Goal: Task Accomplishment & Management: Manage account settings

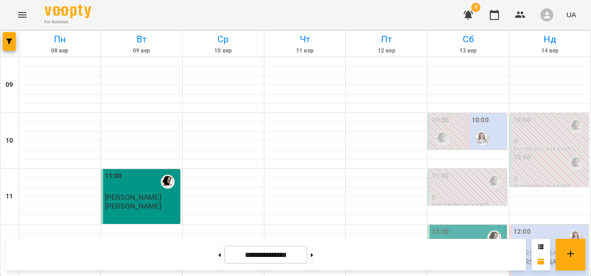
click at [438, 128] on div at bounding box center [442, 138] width 21 height 21
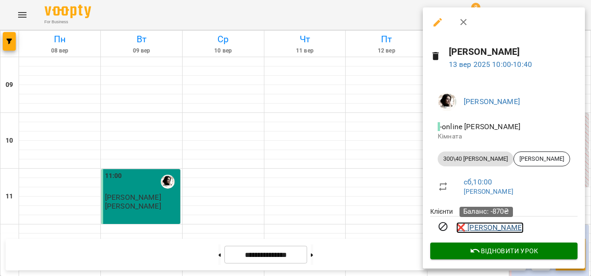
click at [482, 228] on link "❌ Настя Кольга" at bounding box center [489, 227] width 67 height 11
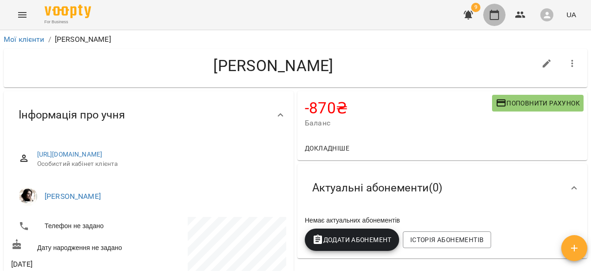
click at [499, 17] on icon "button" at bounding box center [494, 15] width 9 height 10
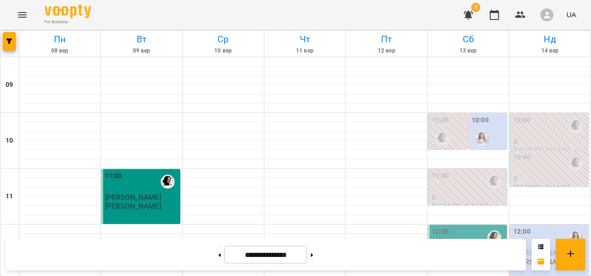
scroll to position [507, 0]
click at [313, 258] on button at bounding box center [312, 254] width 2 height 20
type input "**********"
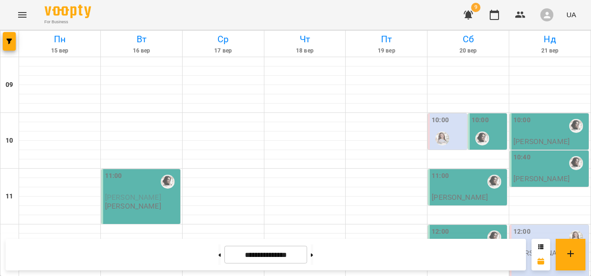
scroll to position [463, 0]
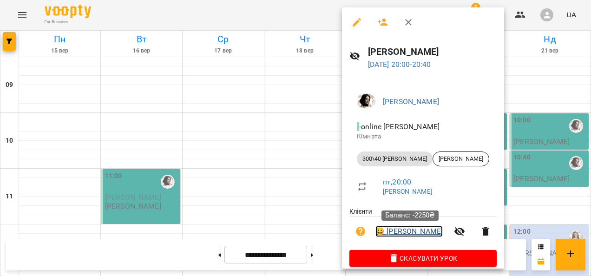
click at [402, 230] on link "😀 Поліна Хорошун" at bounding box center [409, 231] width 67 height 11
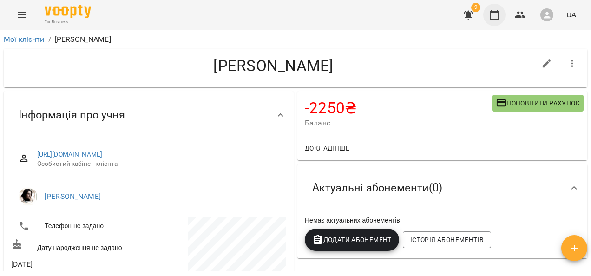
click at [501, 14] on button "button" at bounding box center [494, 15] width 22 height 22
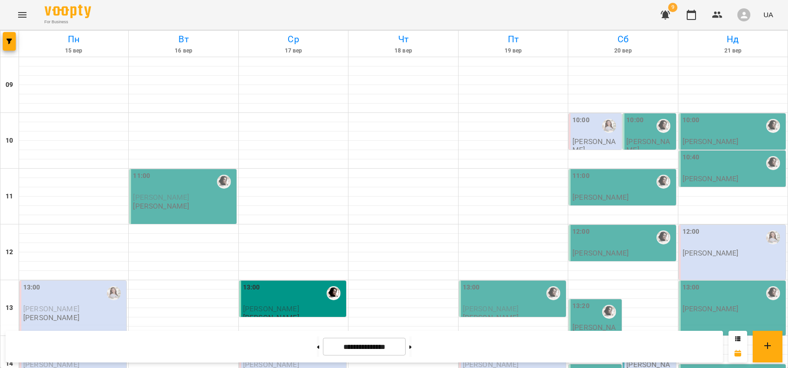
scroll to position [360, 0]
drag, startPoint x: 591, startPoint y: 0, endPoint x: 379, endPoint y: 11, distance: 211.7
click at [379, 11] on div "For Business 9 UA" at bounding box center [394, 15] width 788 height 30
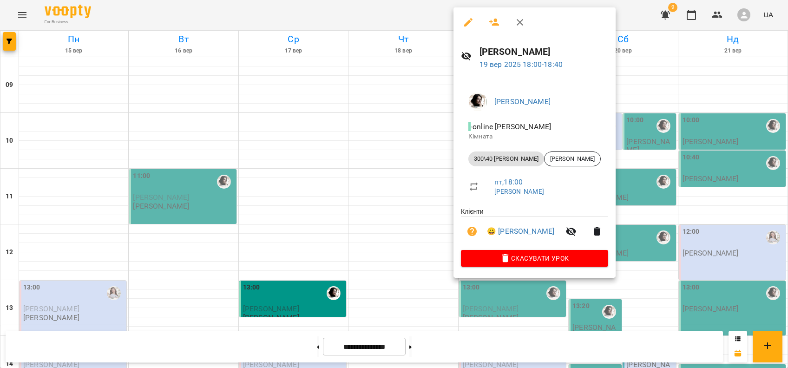
click at [19, 7] on div at bounding box center [394, 184] width 788 height 368
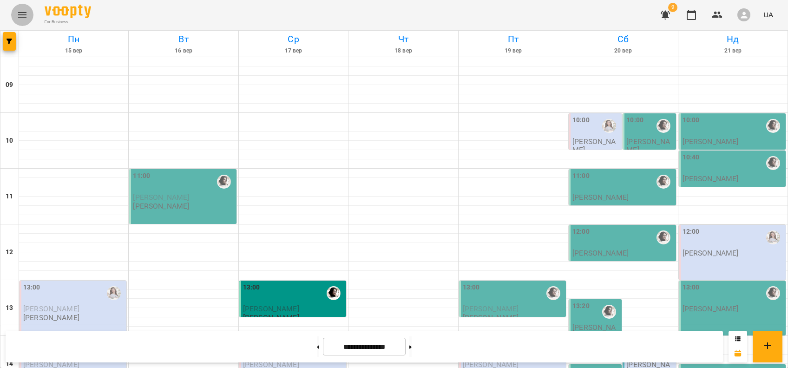
click at [22, 16] on icon "Menu" at bounding box center [22, 14] width 11 height 11
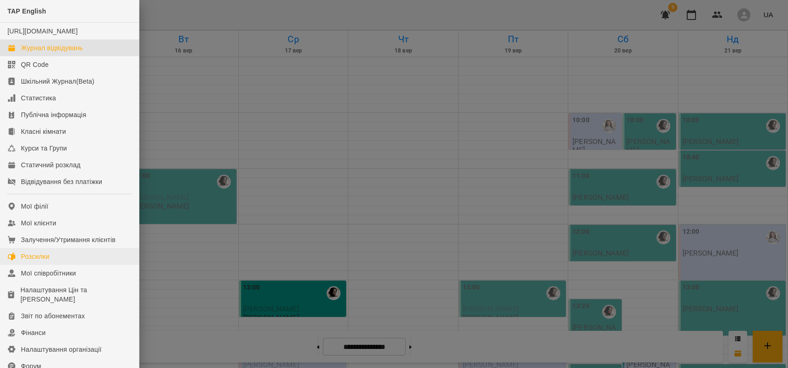
scroll to position [111, 0]
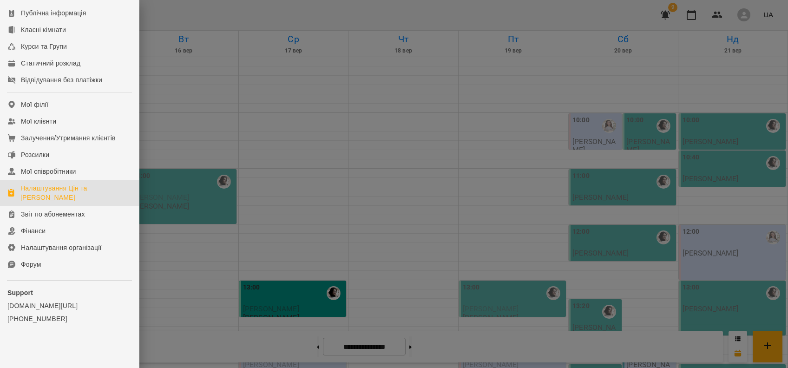
click at [67, 194] on div "Налаштування Цін та [PERSON_NAME]" at bounding box center [75, 193] width 111 height 19
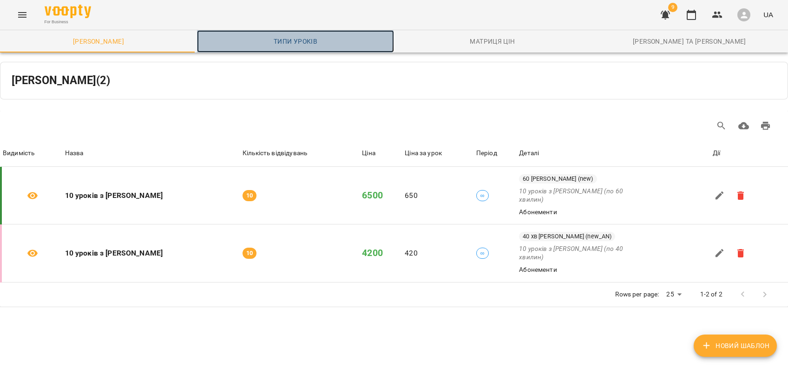
click at [278, 36] on span "Типи уроків" at bounding box center [296, 41] width 186 height 11
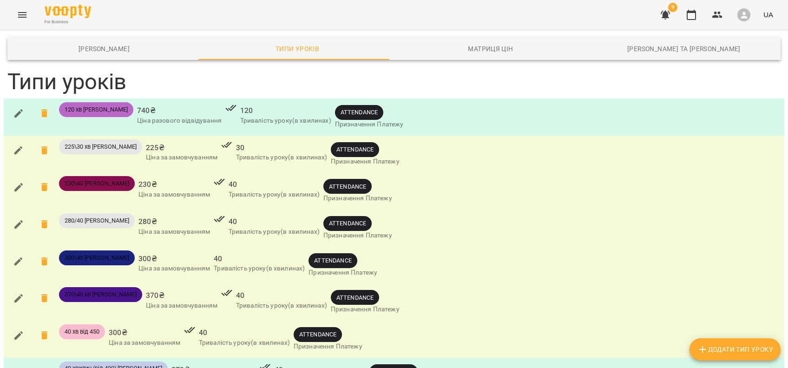
scroll to position [132, 0]
click at [15, 256] on icon "button" at bounding box center [18, 261] width 11 height 11
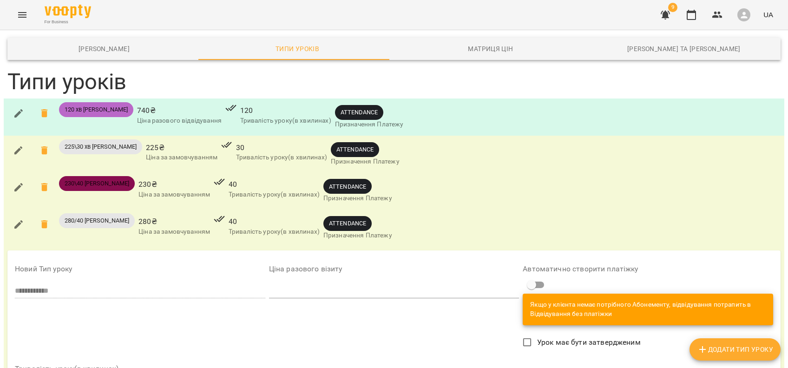
click at [555, 276] on label "Урок має бути затвердженим" at bounding box center [579, 343] width 123 height 20
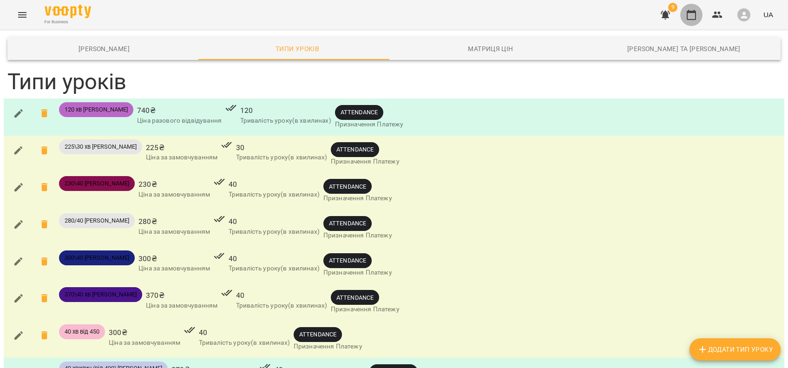
click at [591, 13] on icon "button" at bounding box center [691, 15] width 9 height 10
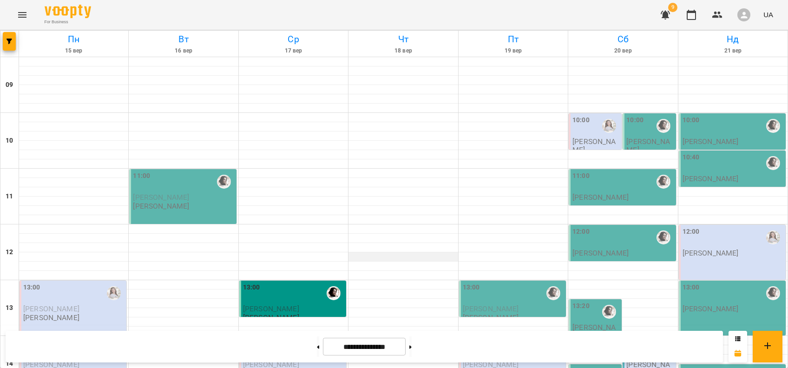
scroll to position [210, 0]
click at [294, 276] on div "13:00" at bounding box center [293, 293] width 101 height 21
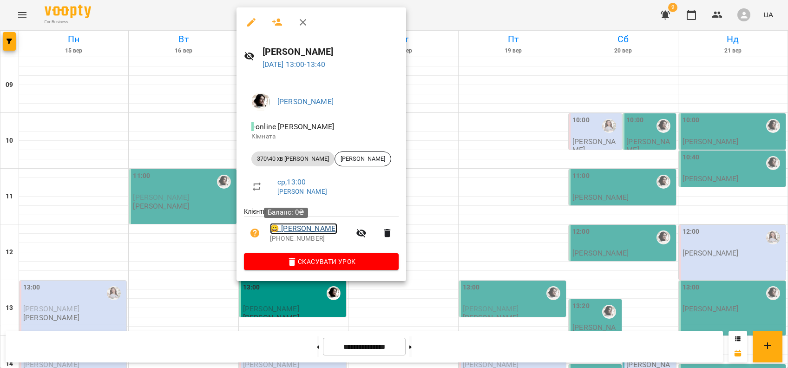
click at [288, 229] on link "😀 Ірина" at bounding box center [303, 228] width 67 height 11
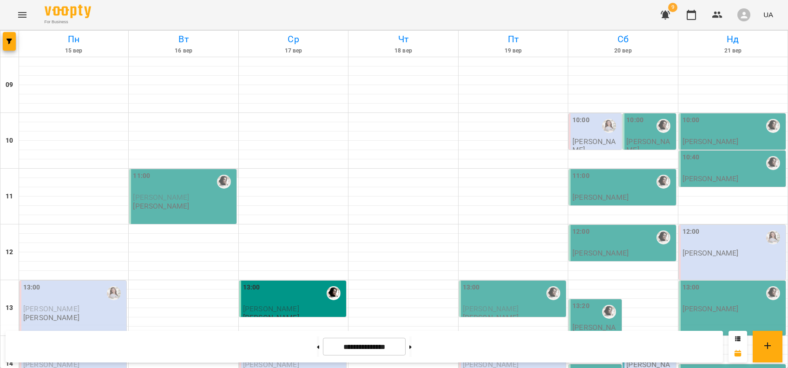
scroll to position [398, 0]
click at [317, 276] on button at bounding box center [318, 346] width 2 height 20
type input "**********"
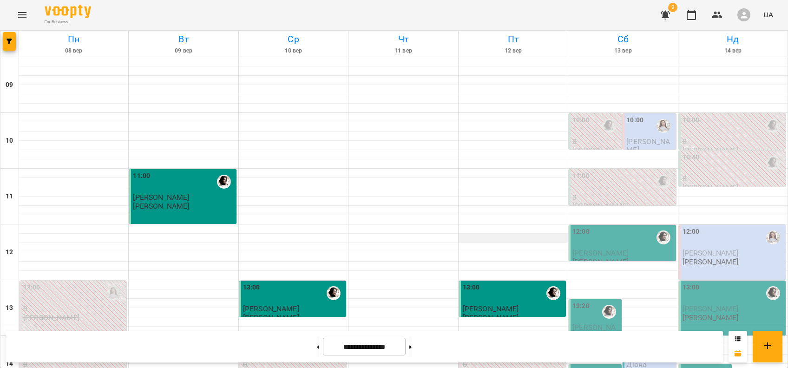
scroll to position [126, 0]
click at [500, 276] on p "[PERSON_NAME]" at bounding box center [513, 309] width 101 height 8
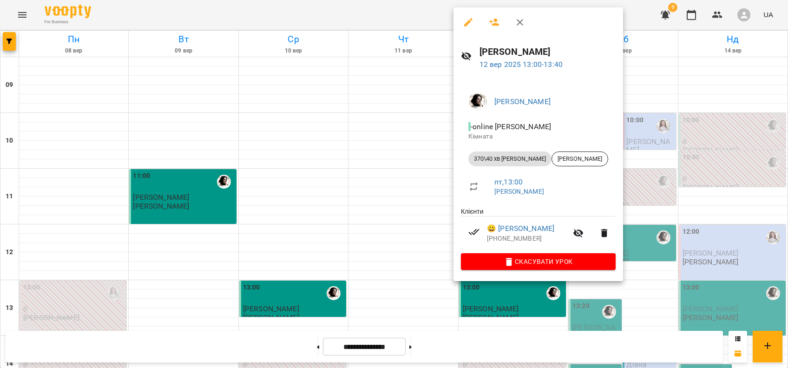
click at [27, 18] on div at bounding box center [394, 184] width 788 height 368
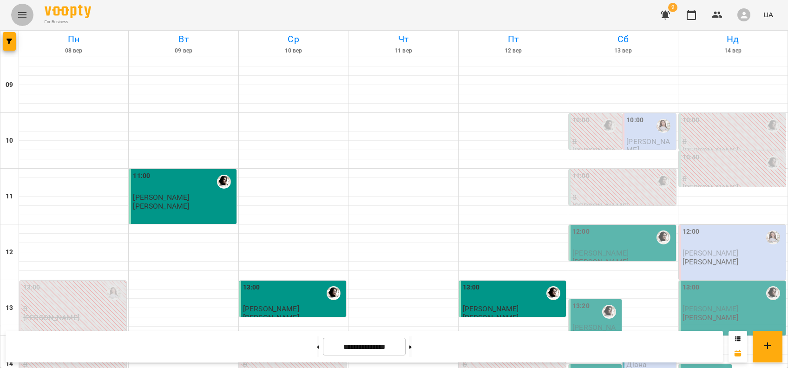
click at [26, 17] on icon "Menu" at bounding box center [22, 15] width 8 height 6
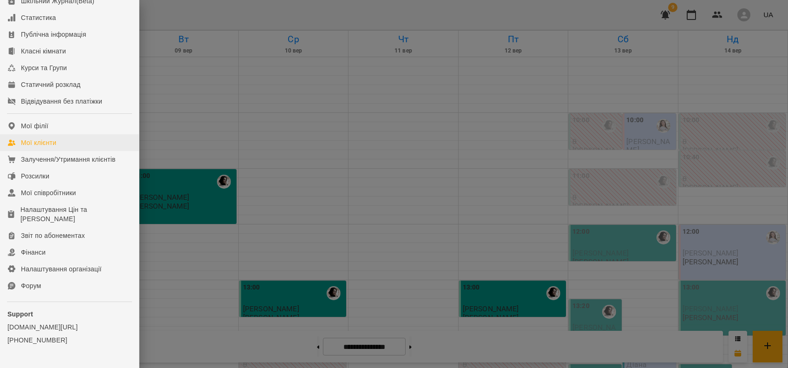
scroll to position [111, 0]
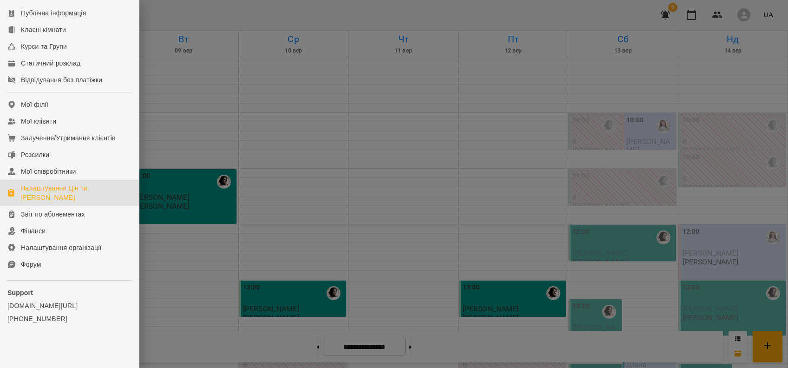
click at [50, 193] on div "Налаштування Цін та [PERSON_NAME]" at bounding box center [75, 193] width 111 height 19
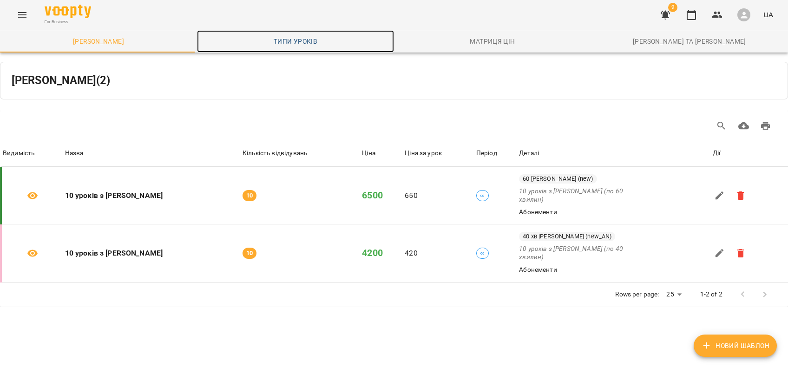
click at [296, 32] on link "Типи уроків" at bounding box center [295, 41] width 197 height 22
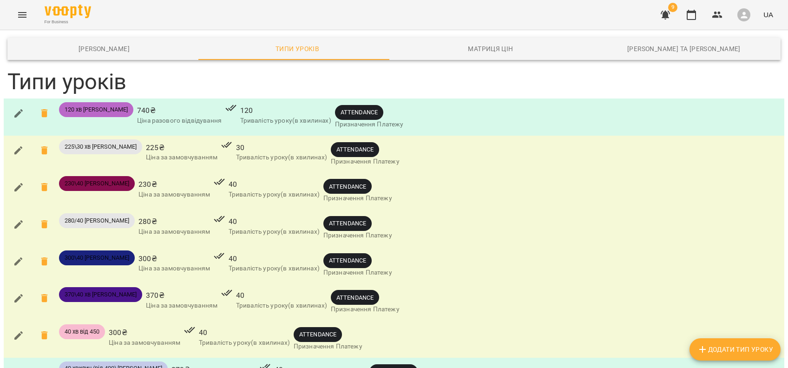
scroll to position [80, 0]
click at [19, 276] on icon "button" at bounding box center [18, 298] width 11 height 11
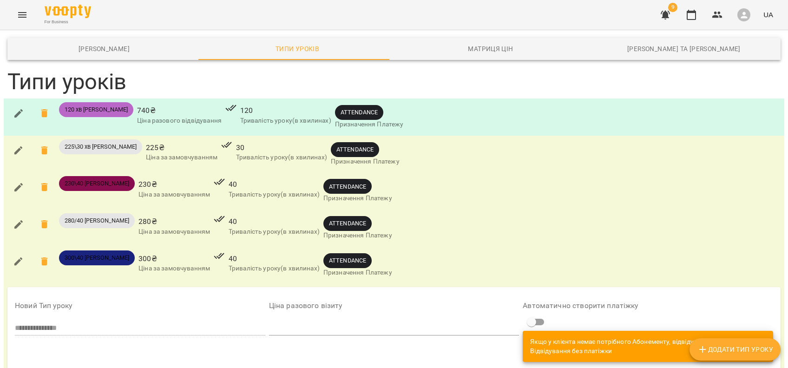
scroll to position [163, 0]
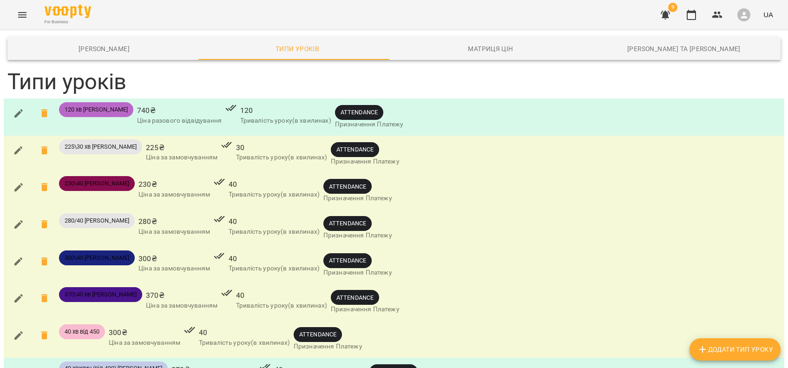
scroll to position [106, 0]
click at [23, 256] on icon "button" at bounding box center [18, 261] width 11 height 11
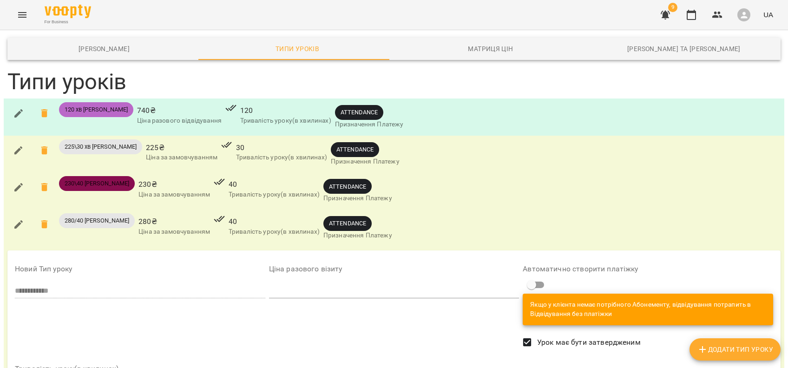
scroll to position [0, 0]
click at [591, 20] on icon "button" at bounding box center [691, 15] width 9 height 10
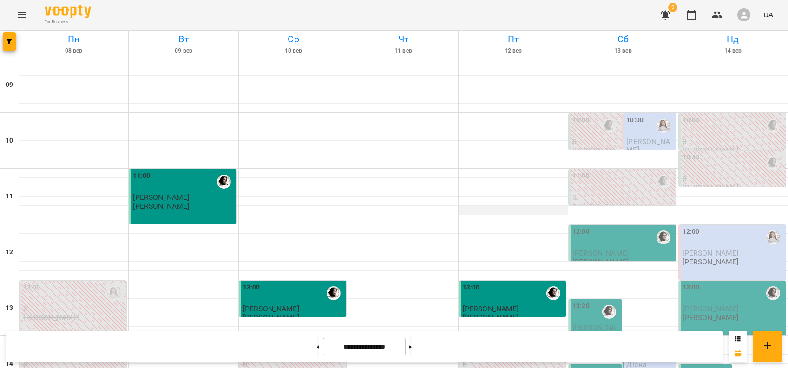
scroll to position [442, 0]
click at [412, 276] on button at bounding box center [410, 346] width 2 height 20
type input "**********"
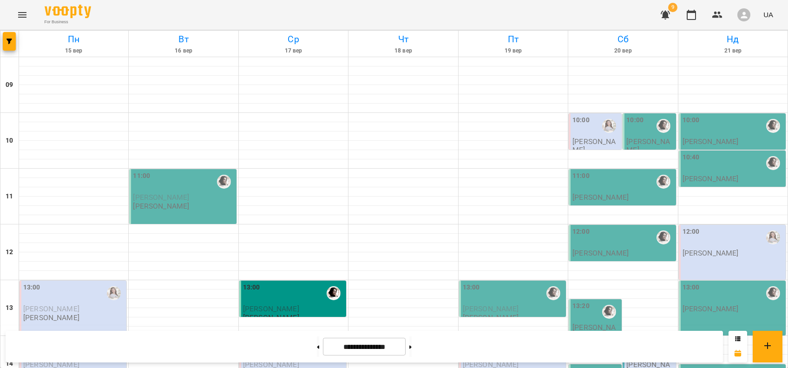
scroll to position [92, 0]
click at [307, 276] on div "13:00" at bounding box center [293, 293] width 101 height 21
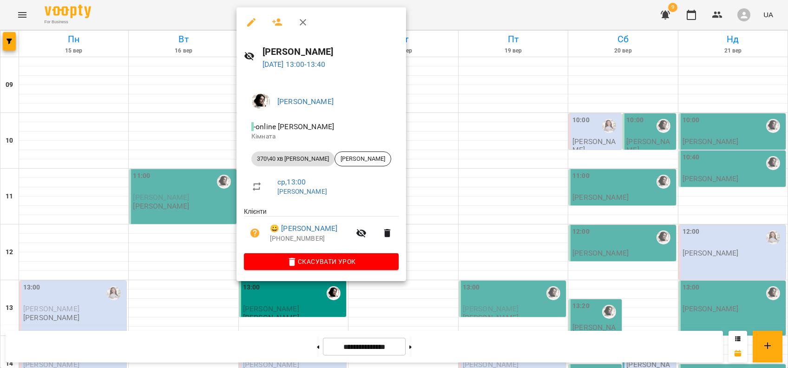
click at [440, 195] on div at bounding box center [394, 184] width 788 height 368
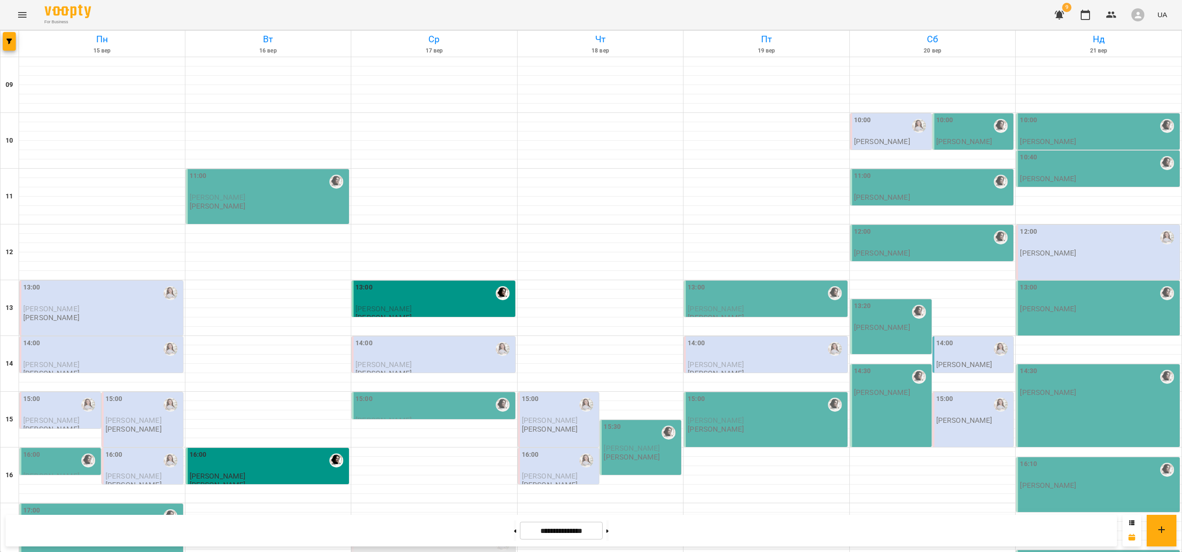
scroll to position [272, 0]
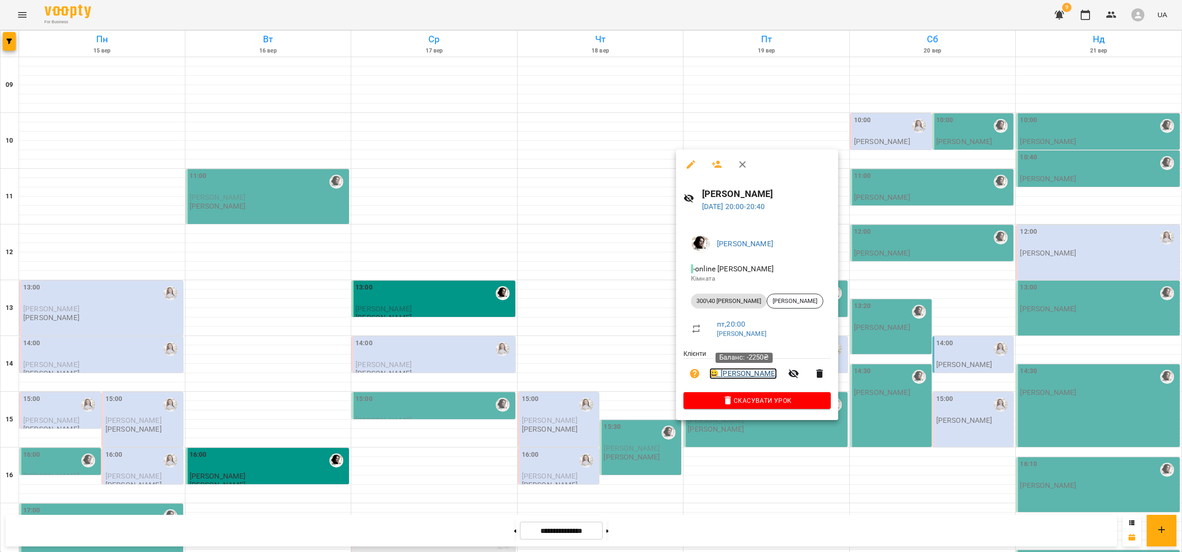
click at [591, 276] on link "😀 Поліна Хорошун" at bounding box center [743, 373] width 67 height 11
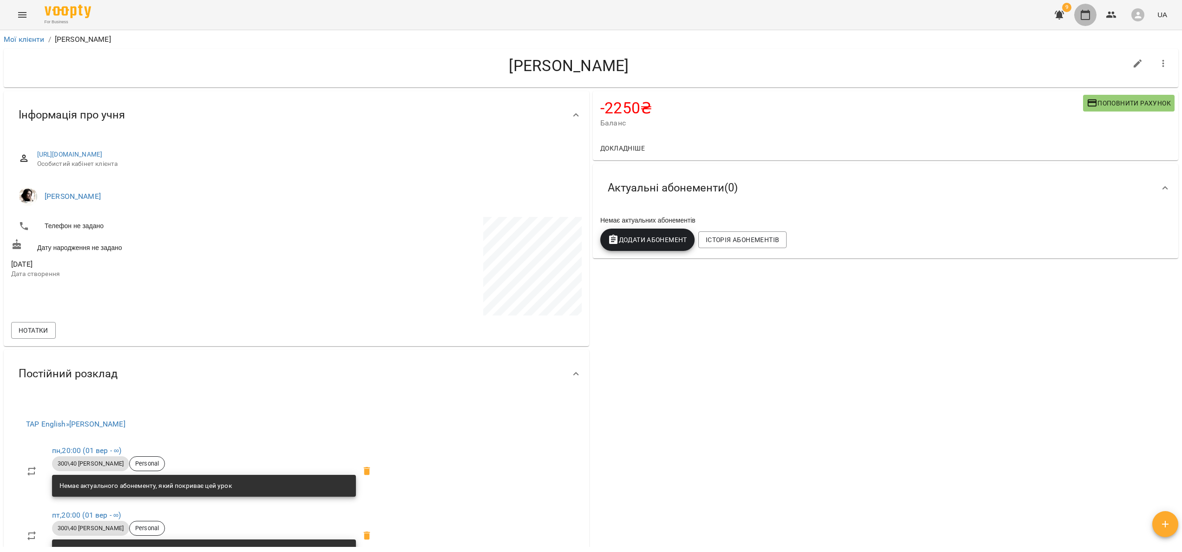
click at [591, 19] on icon "button" at bounding box center [1085, 15] width 9 height 10
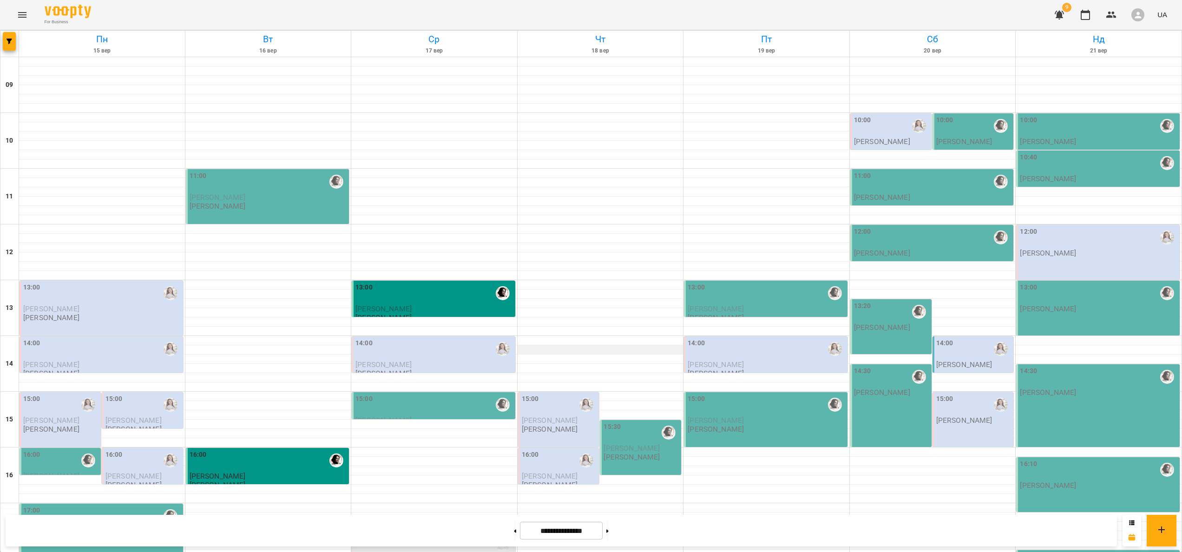
scroll to position [272, 0]
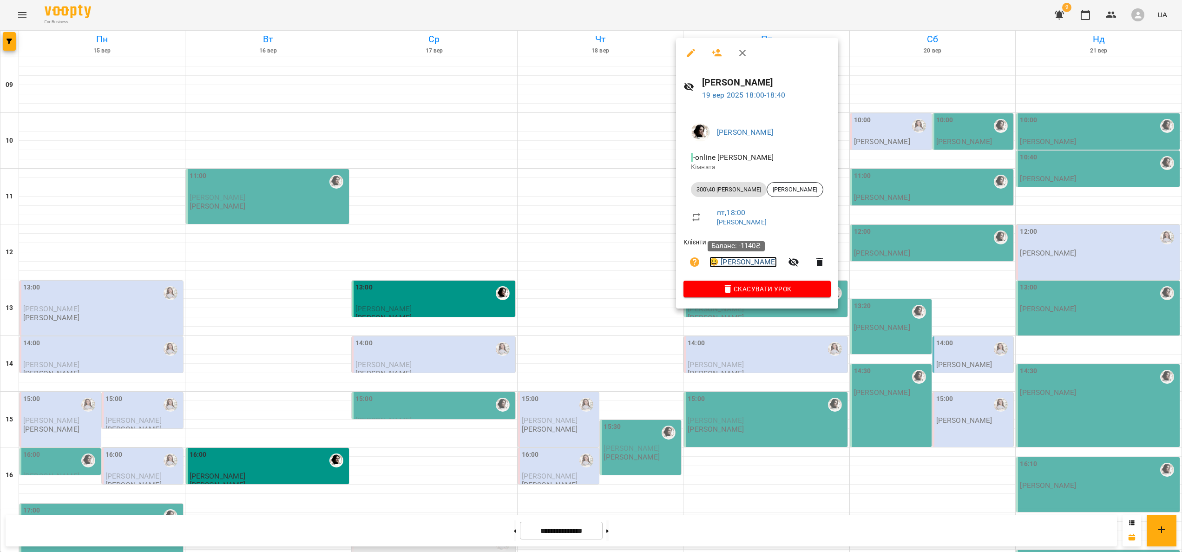
click at [591, 264] on link "😀 Ліза Фєдіна" at bounding box center [743, 262] width 67 height 11
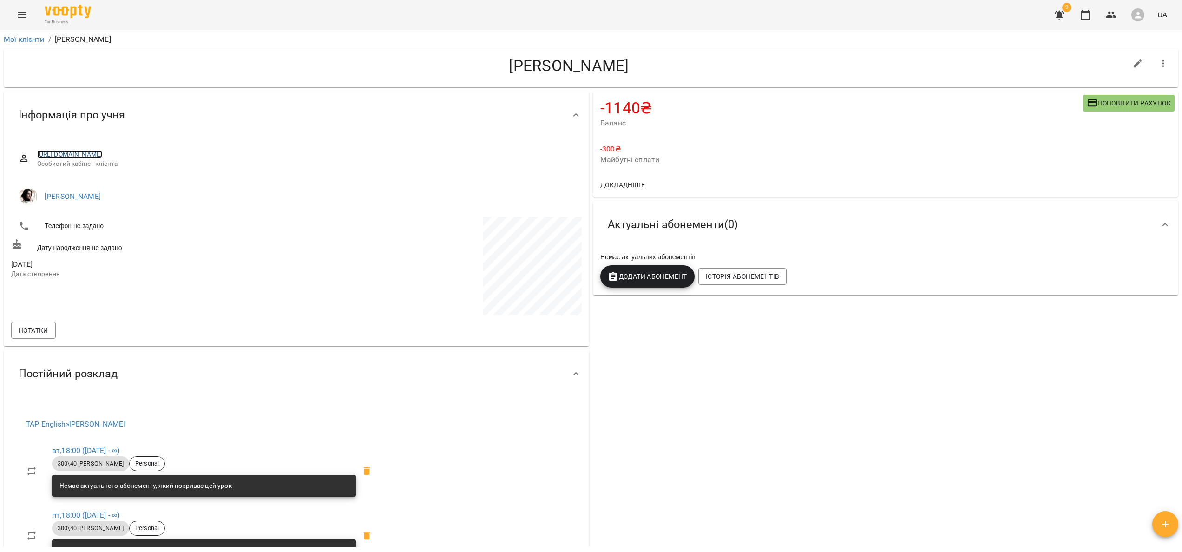
click at [103, 156] on link "https://www.voopty.com.ua/client/65652708ddaf11bb98bf8575/656704b930724e3f516a4…" at bounding box center [70, 154] width 66 height 7
click at [591, 19] on icon "button" at bounding box center [1085, 14] width 11 height 11
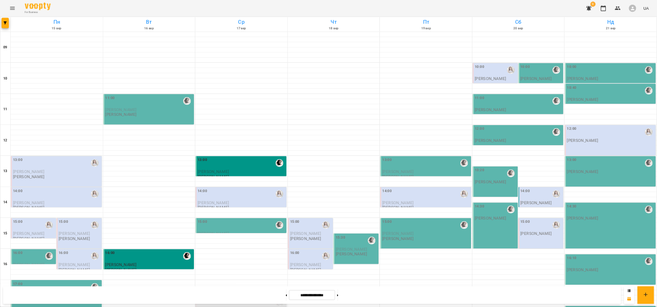
scroll to position [167, 0]
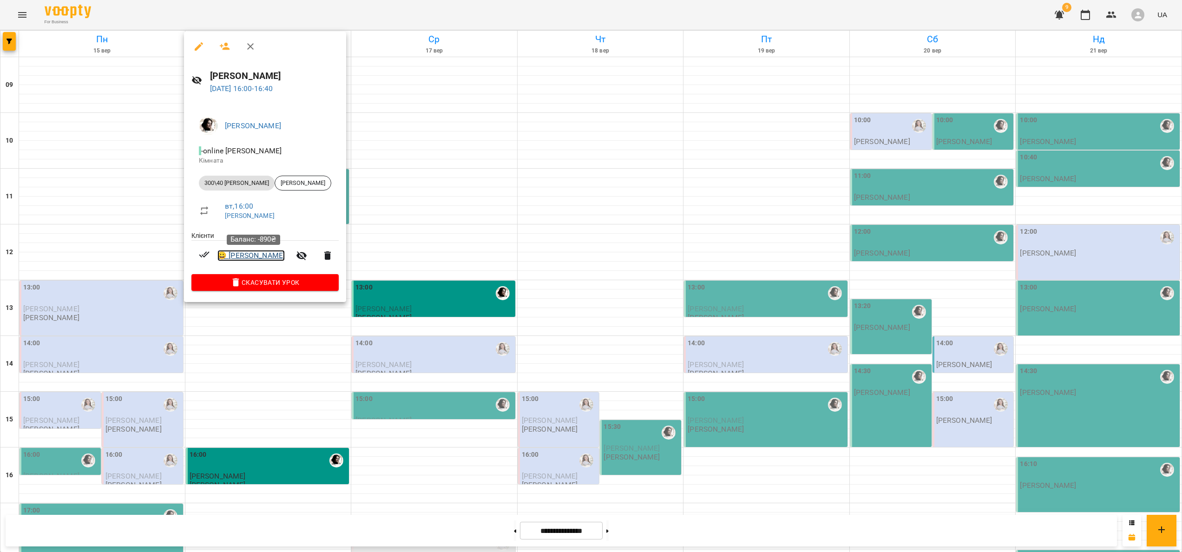
click at [267, 257] on link "😀 Лєра Мироненко" at bounding box center [251, 255] width 67 height 11
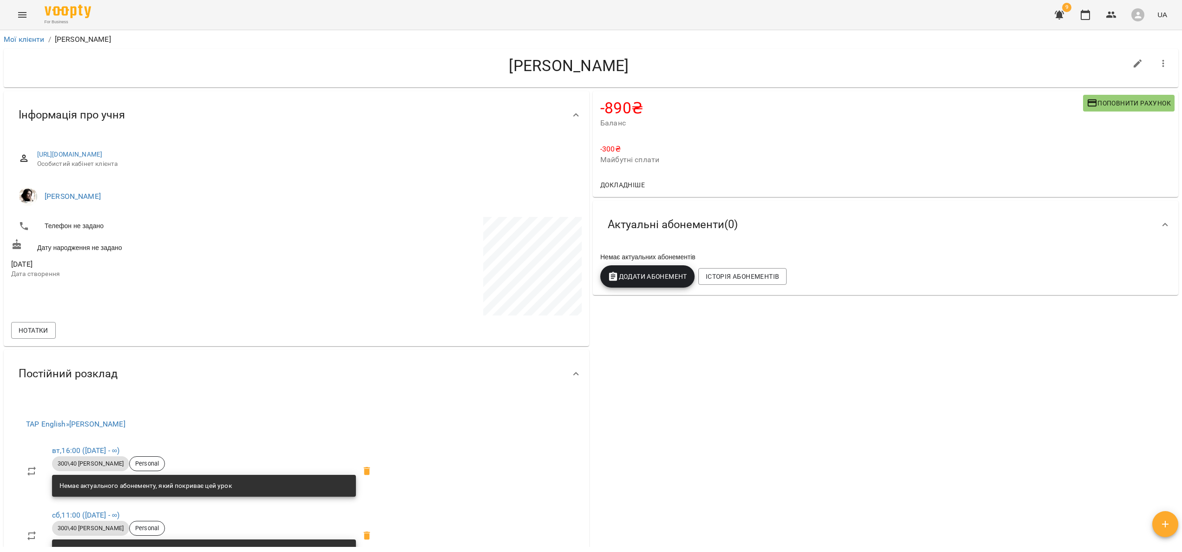
click at [181, 162] on span "Особистий кабінет клієнта" at bounding box center [305, 163] width 537 height 9
click at [103, 158] on link "[URL][DOMAIN_NAME]" at bounding box center [70, 154] width 66 height 7
click at [591, 21] on button "button" at bounding box center [1085, 15] width 22 height 22
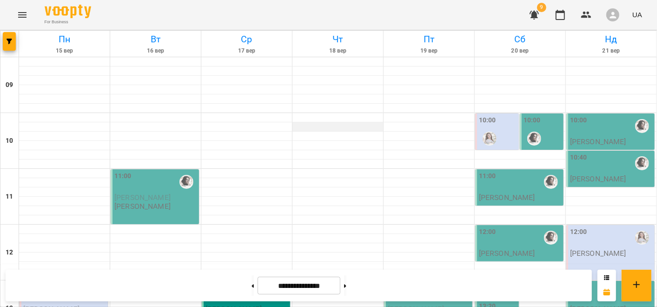
drag, startPoint x: 1122, startPoint y: 0, endPoint x: 340, endPoint y: 127, distance: 792.4
click at [340, 127] on div at bounding box center [337, 126] width 91 height 9
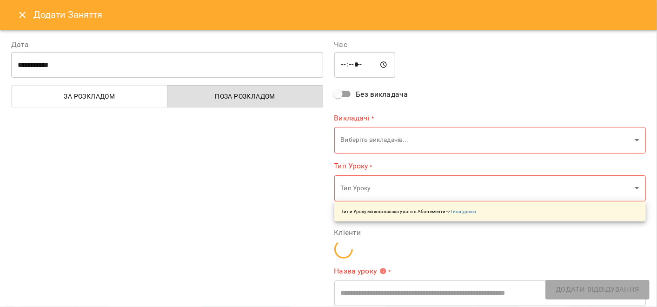
type input "**********"
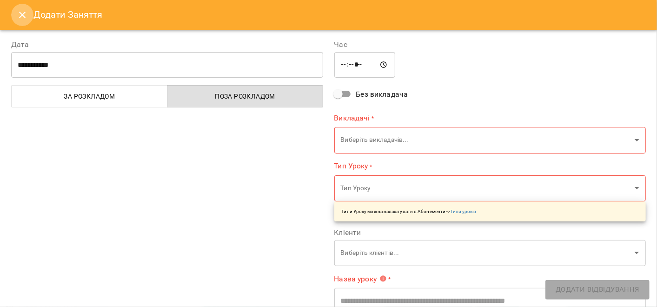
click at [17, 13] on icon "Close" at bounding box center [22, 14] width 11 height 11
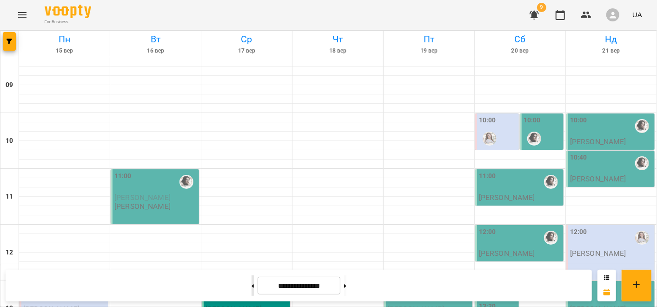
click at [251, 276] on button at bounding box center [252, 285] width 2 height 20
type input "**********"
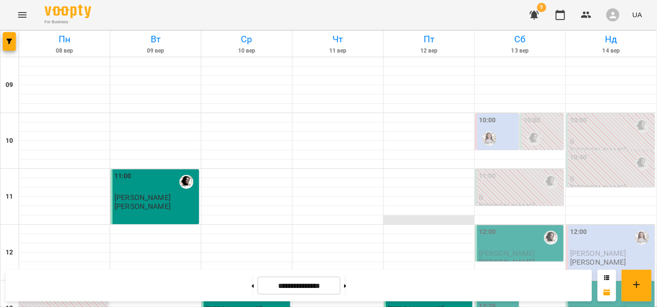
scroll to position [31, 0]
click at [532, 132] on img "Аліна" at bounding box center [534, 139] width 14 height 14
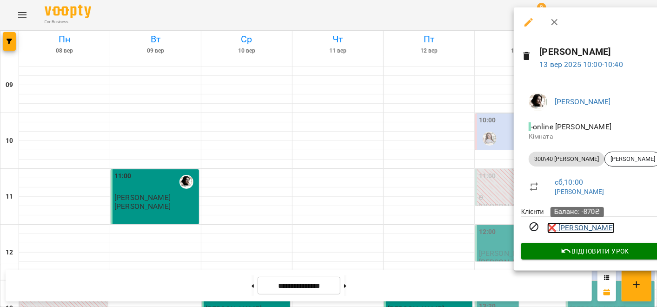
click at [579, 225] on link "❌ Настя Кольга" at bounding box center [580, 227] width 67 height 11
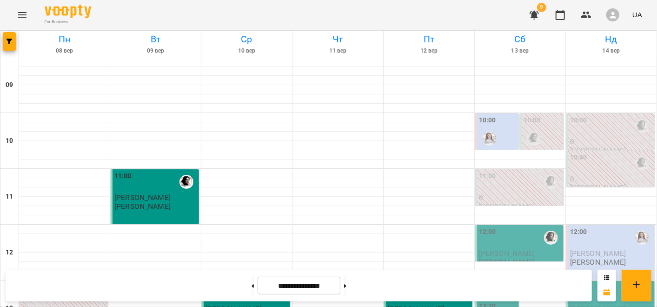
click at [535, 140] on div at bounding box center [533, 138] width 21 height 21
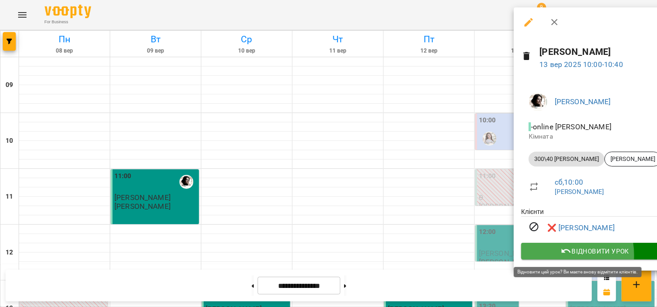
click at [554, 256] on span "Відновити урок" at bounding box center [594, 250] width 132 height 11
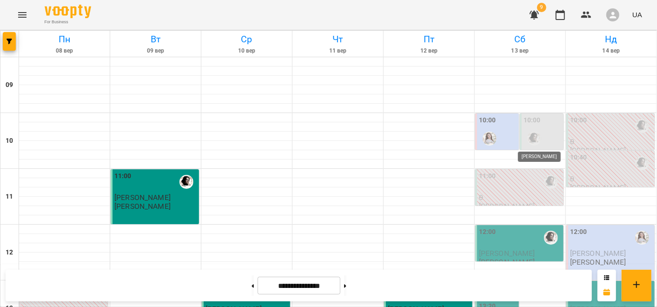
click at [531, 132] on img "Аліна" at bounding box center [534, 139] width 14 height 14
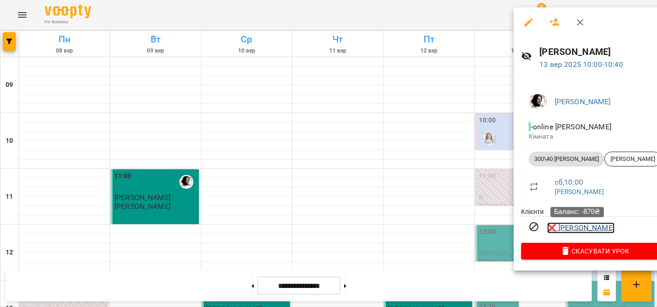
click at [566, 225] on link "❌ Настя Кольга" at bounding box center [580, 227] width 67 height 11
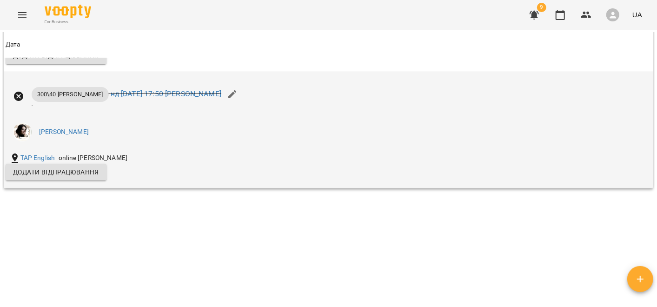
scroll to position [1308, 0]
click at [57, 178] on span "Додати відпрацювання" at bounding box center [56, 172] width 86 height 11
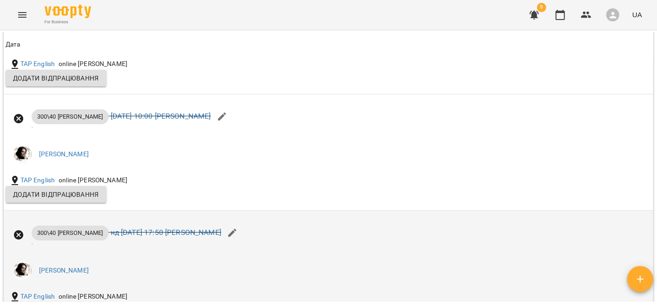
scroll to position [1170, 0]
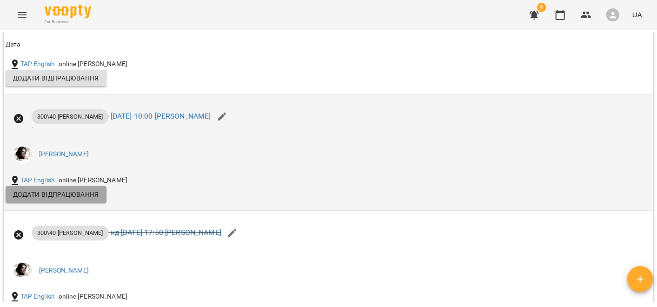
click at [57, 200] on span "Додати відпрацювання" at bounding box center [56, 194] width 86 height 11
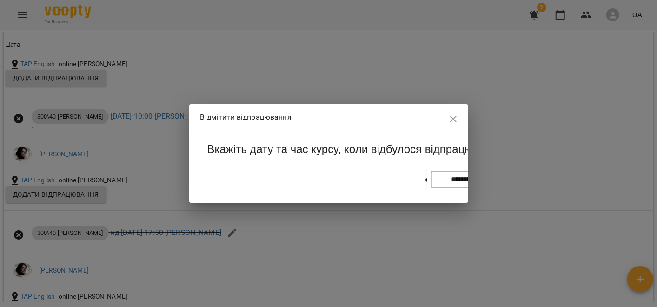
click at [431, 189] on input "**********" at bounding box center [472, 180] width 83 height 18
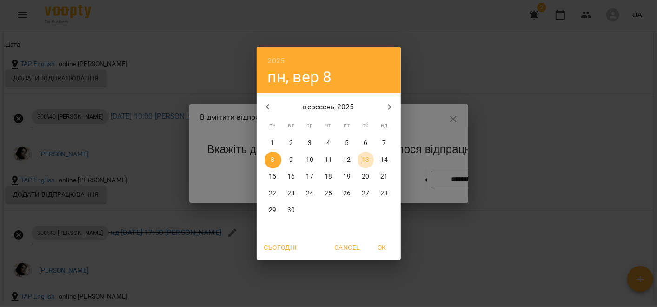
click at [369, 155] on p "13" at bounding box center [365, 159] width 7 height 9
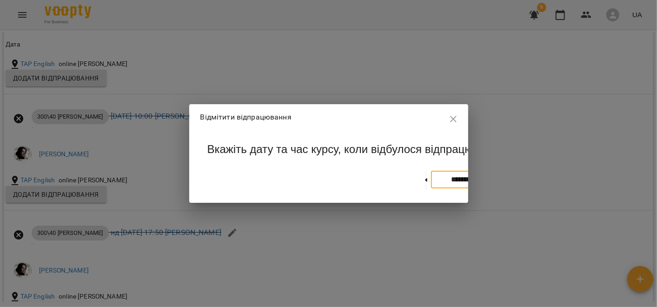
click at [431, 189] on input "**********" at bounding box center [472, 180] width 83 height 18
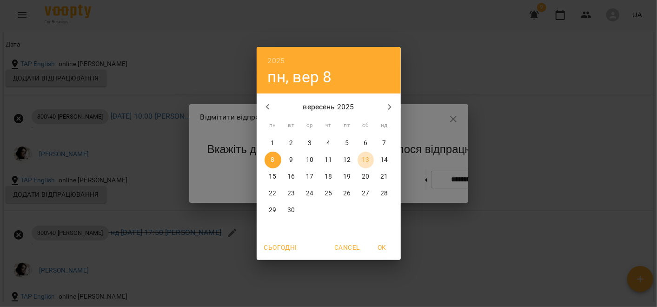
click at [366, 161] on p "13" at bounding box center [365, 159] width 7 height 9
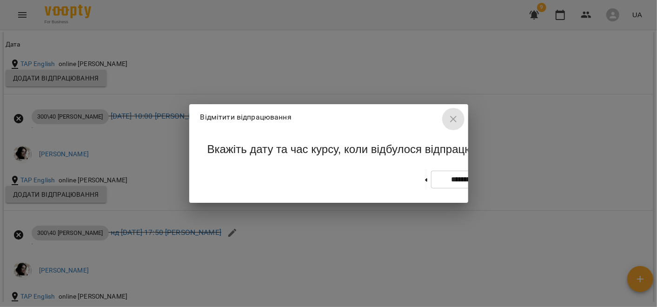
click at [455, 116] on icon "button" at bounding box center [453, 119] width 7 height 7
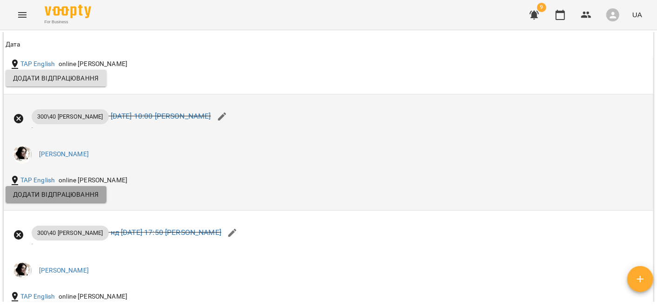
click at [85, 198] on span "Додати відпрацювання" at bounding box center [56, 194] width 86 height 11
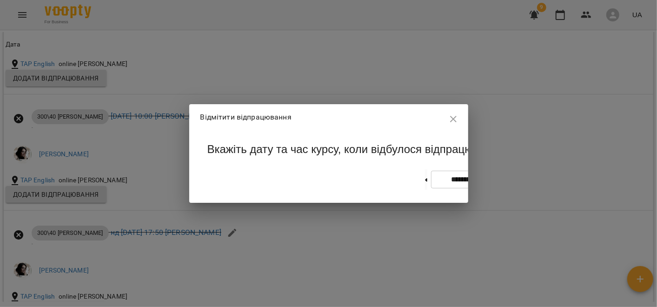
click at [517, 187] on button at bounding box center [518, 179] width 2 height 20
type input "**********"
click at [425, 187] on button at bounding box center [426, 179] width 2 height 20
type input "**********"
click at [431, 189] on input "**********" at bounding box center [472, 180] width 83 height 18
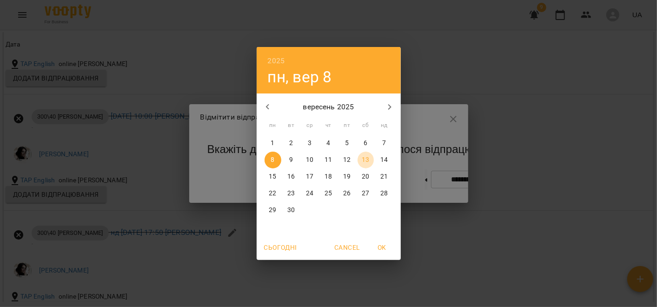
click at [369, 159] on span "13" at bounding box center [365, 159] width 17 height 9
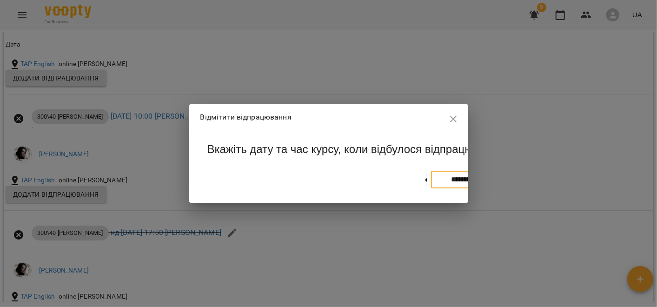
click at [431, 188] on input "**********" at bounding box center [472, 180] width 83 height 18
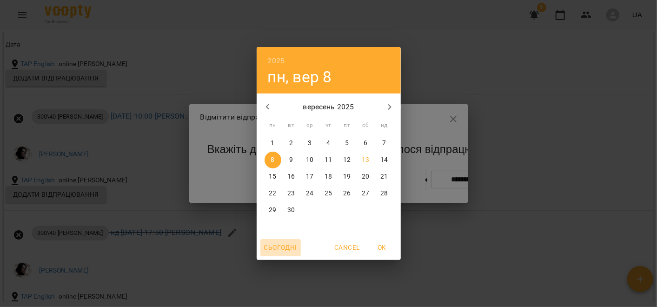
click at [290, 246] on span "Сьогодні" at bounding box center [280, 247] width 33 height 11
click at [380, 244] on span "OK" at bounding box center [382, 247] width 22 height 11
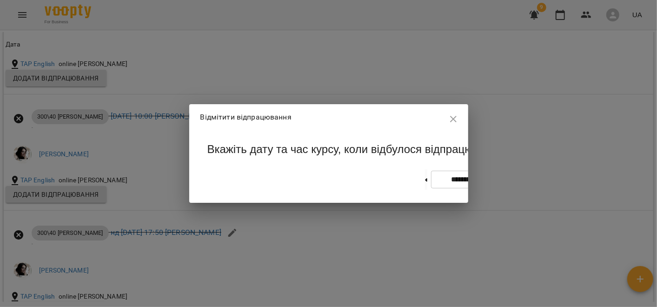
click at [517, 181] on icon at bounding box center [518, 179] width 2 height 3
type input "**********"
click at [431, 189] on input "**********" at bounding box center [472, 180] width 83 height 18
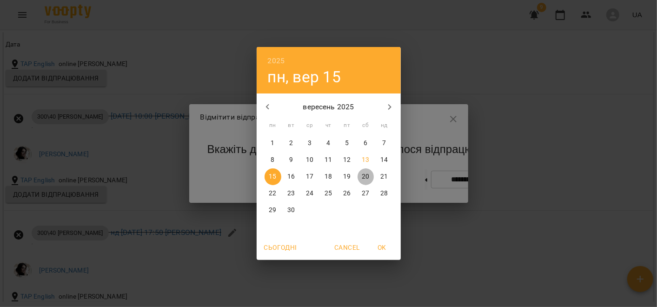
click at [368, 174] on p "20" at bounding box center [365, 176] width 7 height 9
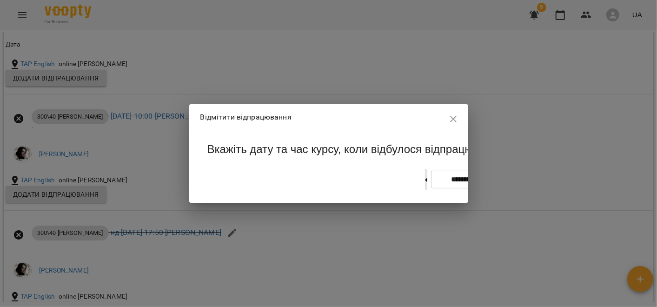
click at [425, 190] on button at bounding box center [426, 179] width 2 height 20
type input "**********"
click at [454, 116] on icon "button" at bounding box center [453, 118] width 11 height 11
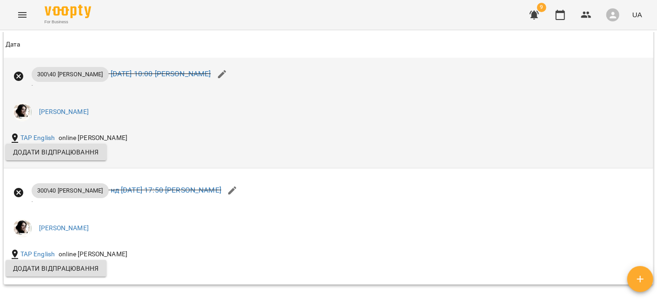
scroll to position [1209, 0]
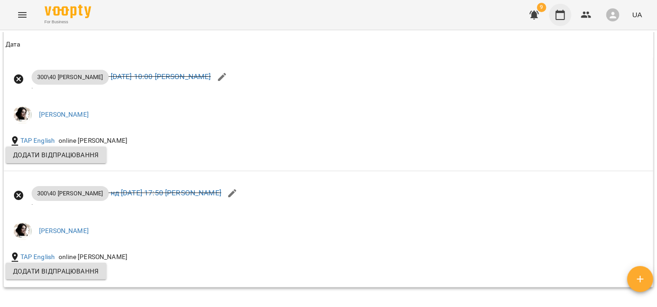
drag, startPoint x: 549, startPoint y: 19, endPoint x: 563, endPoint y: 21, distance: 13.7
click at [563, 21] on div "9 UA" at bounding box center [584, 15] width 123 height 24
click at [563, 21] on button "button" at bounding box center [560, 15] width 22 height 22
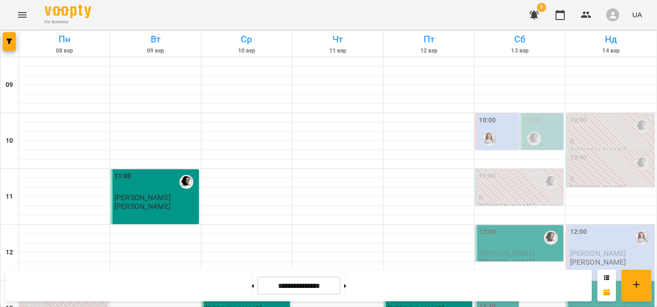
click at [531, 129] on div at bounding box center [533, 138] width 21 height 21
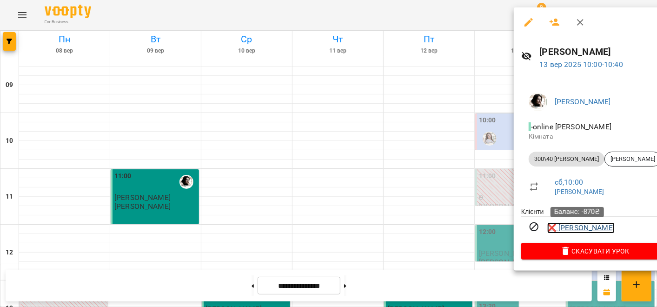
click at [561, 230] on link "❌ Настя Кольга" at bounding box center [580, 227] width 67 height 11
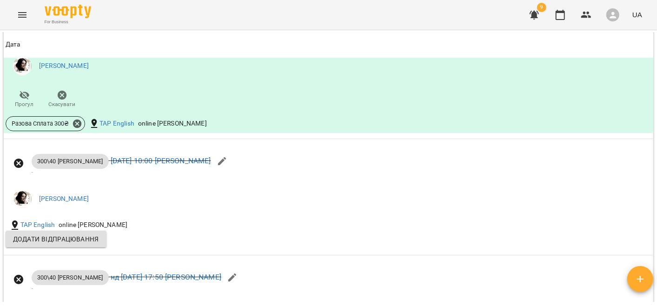
scroll to position [1126, 0]
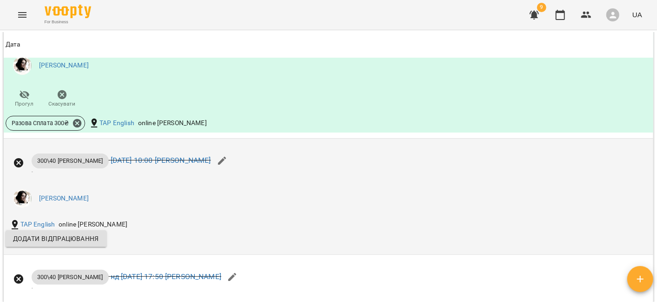
click at [57, 240] on span "Додати відпрацювання" at bounding box center [56, 238] width 86 height 11
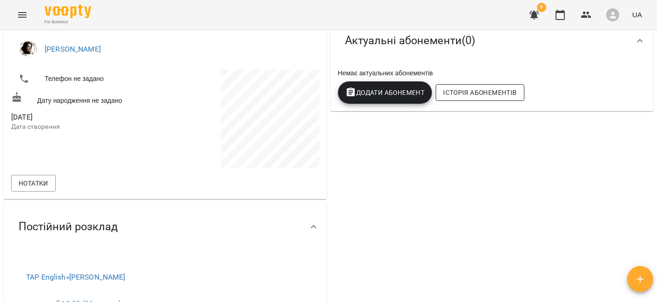
scroll to position [121, 0]
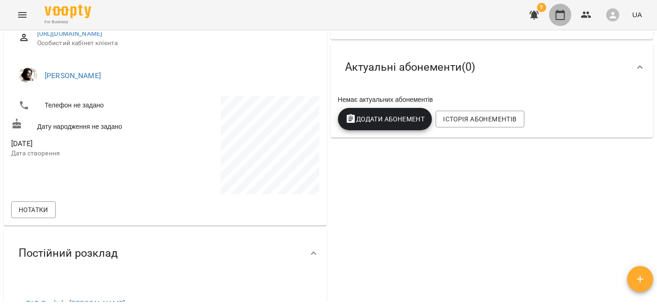
click at [564, 17] on icon "button" at bounding box center [559, 14] width 11 height 11
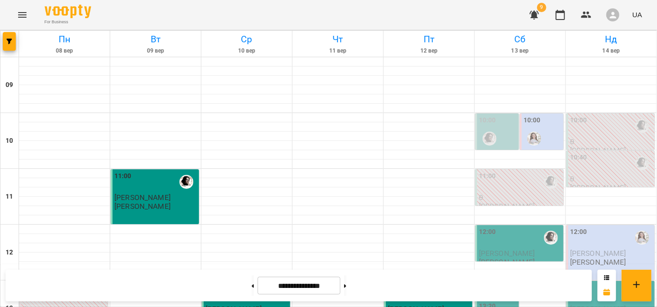
click at [496, 121] on div "10:00" at bounding box center [498, 132] width 38 height 34
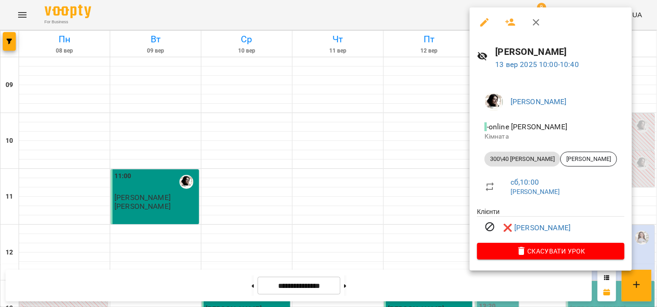
click at [432, 191] on div at bounding box center [328, 153] width 657 height 307
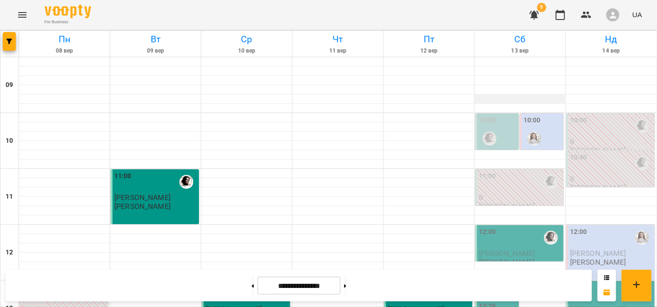
click at [495, 98] on div at bounding box center [520, 98] width 91 height 9
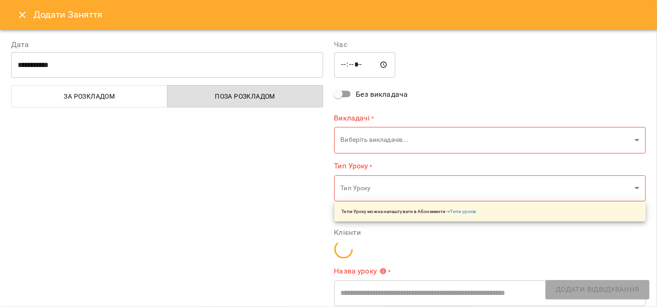
type input "**********"
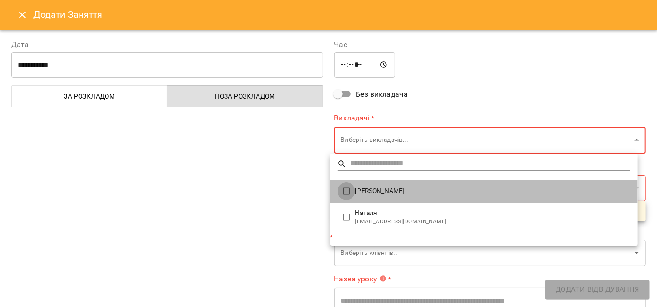
type input "**********"
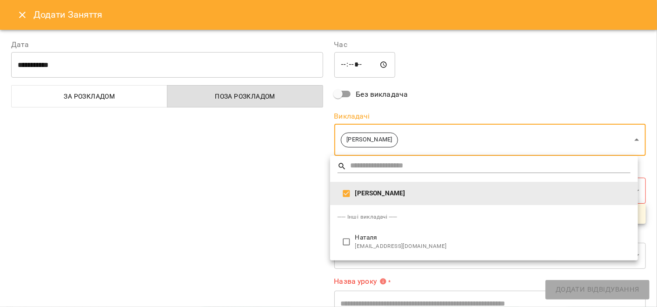
click at [297, 194] on div at bounding box center [328, 153] width 657 height 307
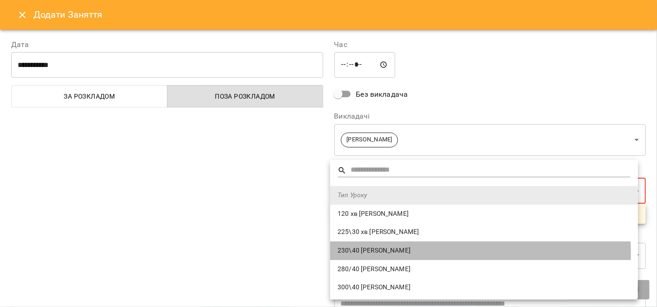
click at [377, 253] on span "230\40 Наталя" at bounding box center [483, 250] width 293 height 9
type input "**********"
type input "**"
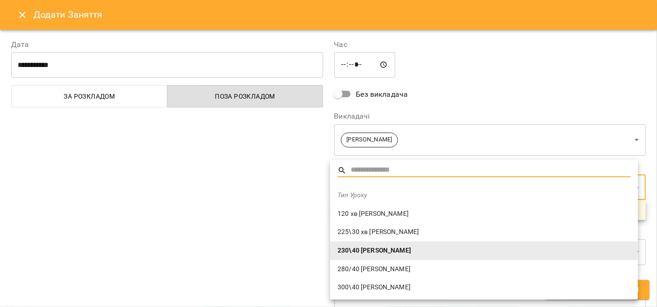
click at [357, 276] on span "300\40 [PERSON_NAME]" at bounding box center [483, 287] width 293 height 9
type input "**********"
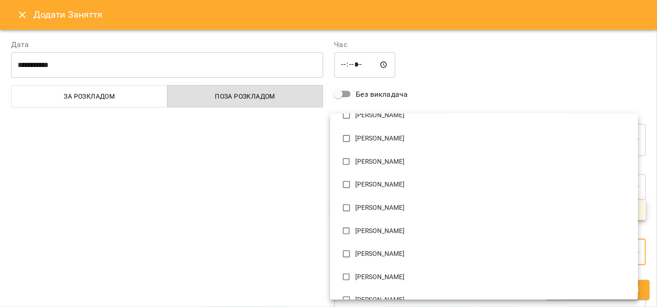
scroll to position [541, 0]
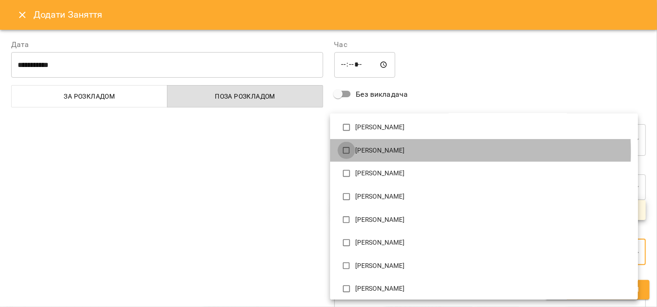
type input "**********"
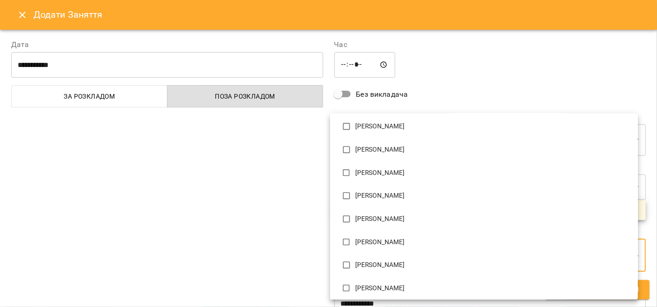
scroll to position [34, 0]
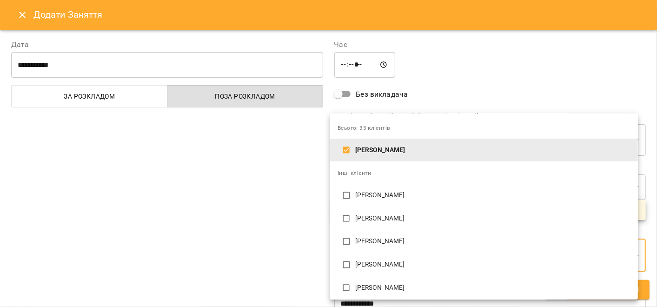
click at [271, 185] on div at bounding box center [328, 153] width 657 height 307
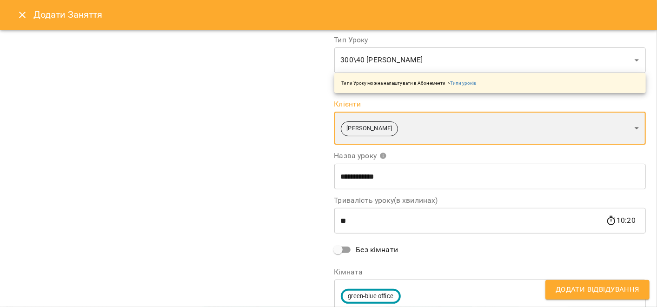
scroll to position [164, 0]
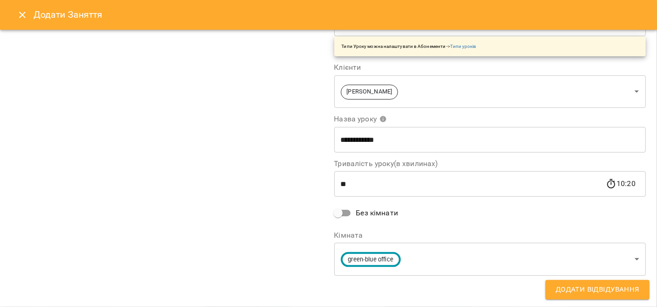
click at [591, 184] on div "10:20" at bounding box center [621, 184] width 30 height 0
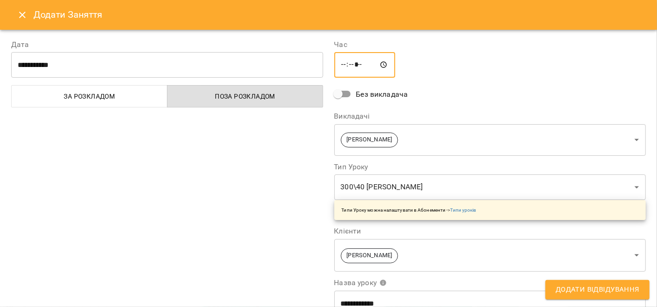
click at [337, 63] on input "*****" at bounding box center [364, 65] width 61 height 26
type input "*****"
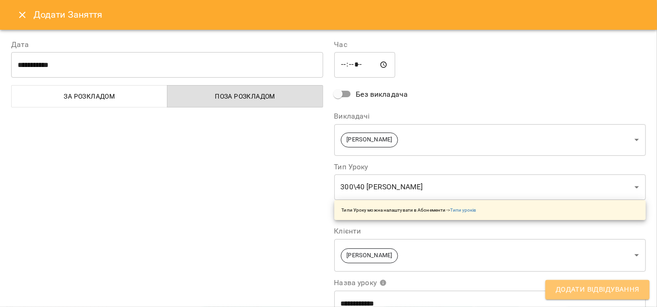
click at [573, 276] on span "Додати Відвідування" at bounding box center [597, 289] width 84 height 12
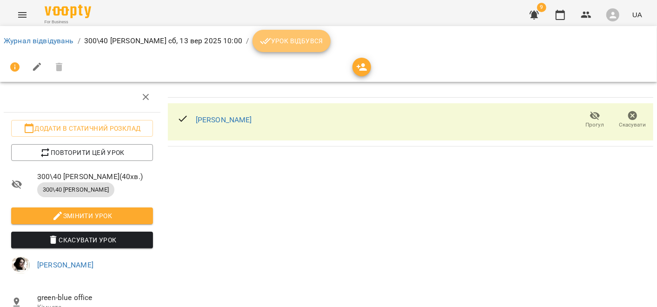
click at [263, 40] on span "Урок відбувся" at bounding box center [291, 40] width 63 height 11
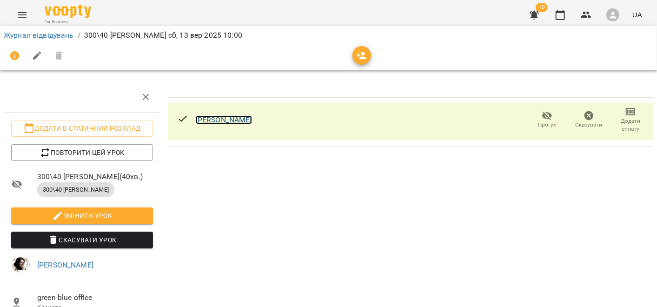
click at [226, 115] on link "[PERSON_NAME]" at bounding box center [224, 119] width 56 height 9
click at [555, 14] on icon "button" at bounding box center [559, 14] width 11 height 11
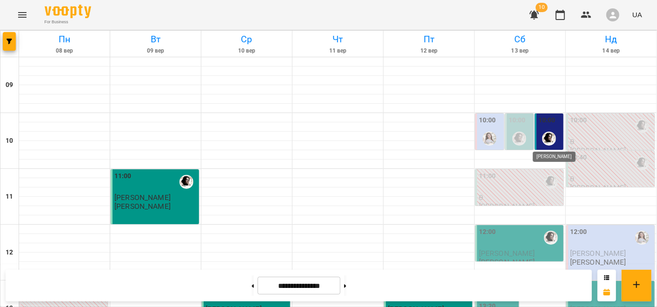
click at [542, 139] on img "Аліна" at bounding box center [549, 139] width 14 height 14
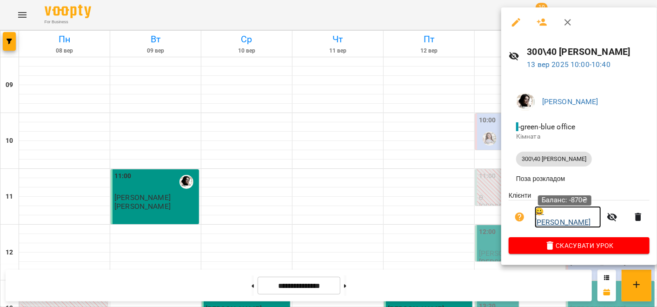
click at [574, 220] on link "😀 [PERSON_NAME]" at bounding box center [567, 217] width 66 height 22
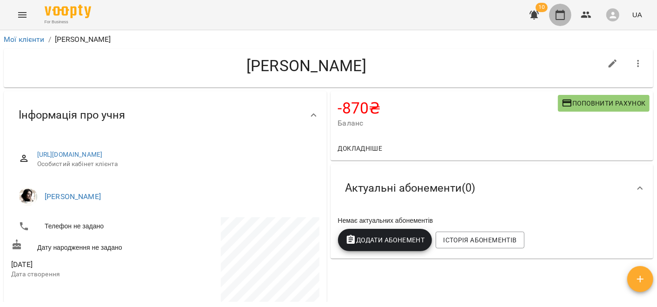
click at [550, 19] on button "button" at bounding box center [560, 15] width 22 height 22
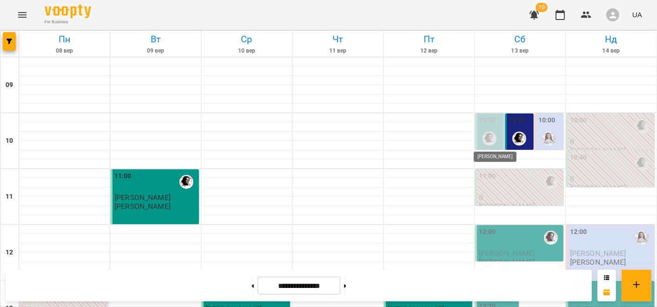
click at [487, 140] on img "Аліна" at bounding box center [489, 139] width 14 height 14
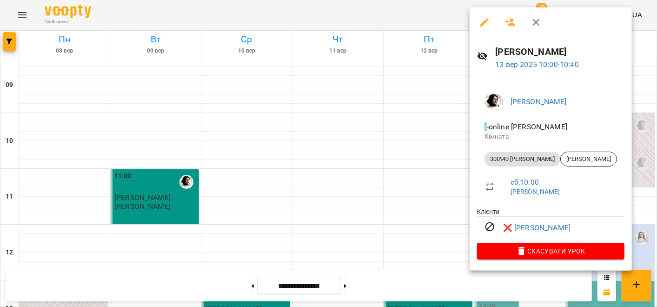
click at [408, 150] on div at bounding box center [328, 153] width 657 height 307
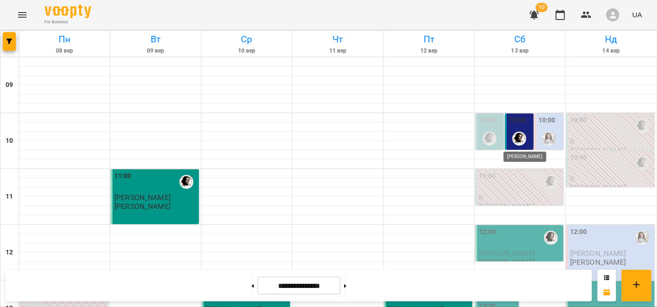
click at [516, 137] on img "Аліна" at bounding box center [519, 139] width 14 height 14
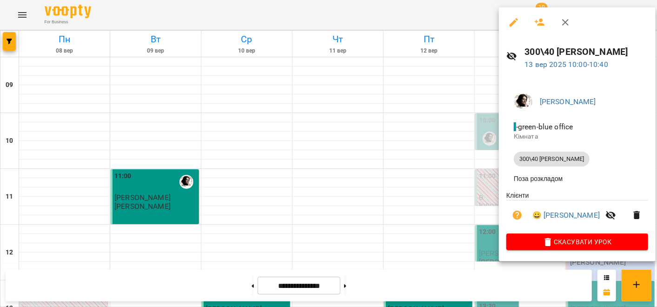
click at [436, 144] on div at bounding box center [328, 153] width 657 height 307
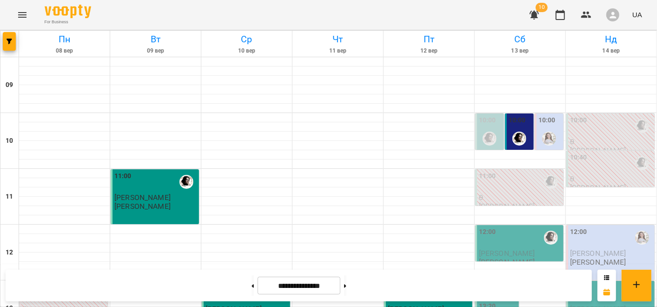
scroll to position [36, 0]
click at [528, 171] on div "11:00" at bounding box center [520, 181] width 83 height 21
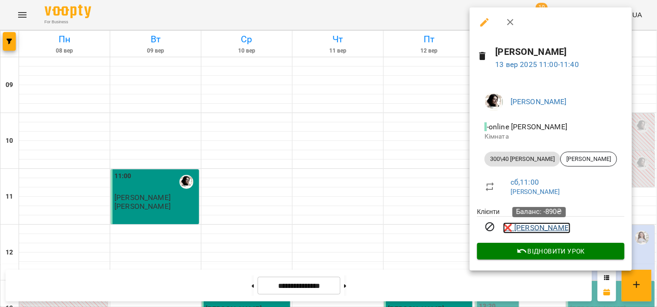
click at [526, 225] on link "❌ [PERSON_NAME]" at bounding box center [536, 227] width 67 height 11
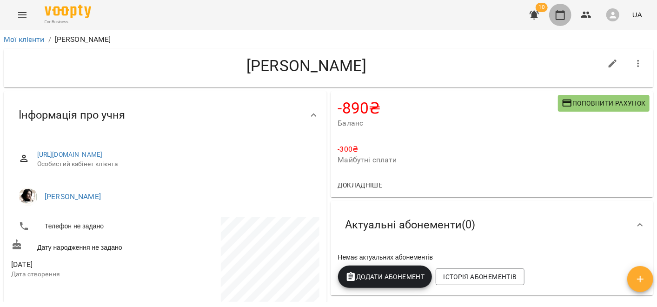
click at [564, 10] on icon "button" at bounding box center [559, 15] width 9 height 10
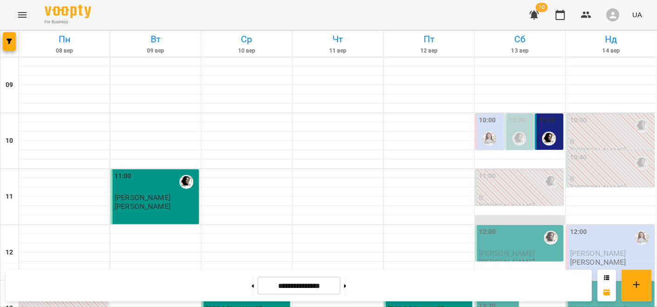
scroll to position [0, 0]
click at [506, 233] on div "12:00" at bounding box center [520, 237] width 83 height 21
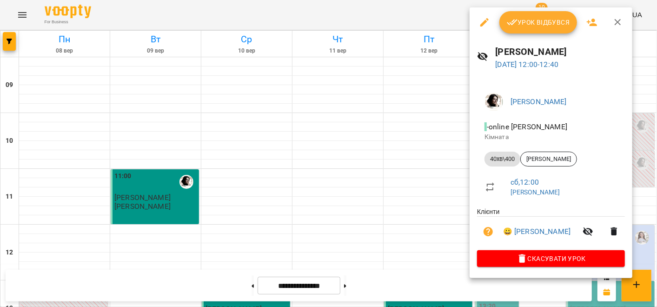
click at [381, 200] on div at bounding box center [328, 153] width 657 height 307
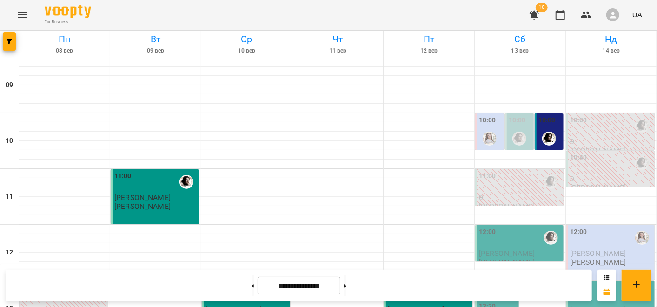
click at [512, 199] on p "0" at bounding box center [520, 197] width 83 height 8
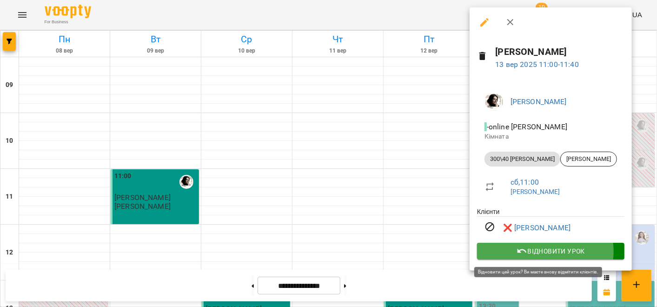
click at [545, 252] on span "Відновити урок" at bounding box center [550, 250] width 132 height 11
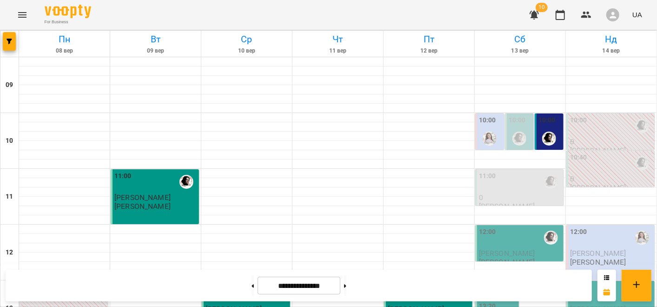
click at [529, 188] on div "11:00" at bounding box center [520, 181] width 83 height 21
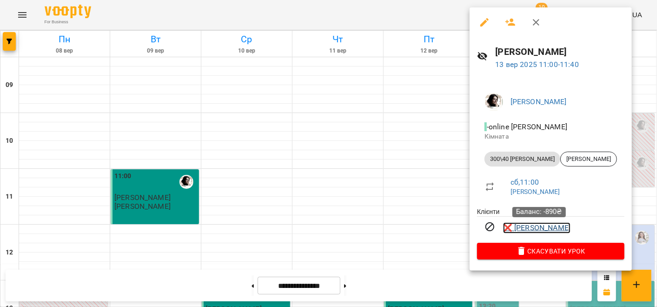
click at [524, 233] on link "❌ [PERSON_NAME]" at bounding box center [536, 227] width 67 height 11
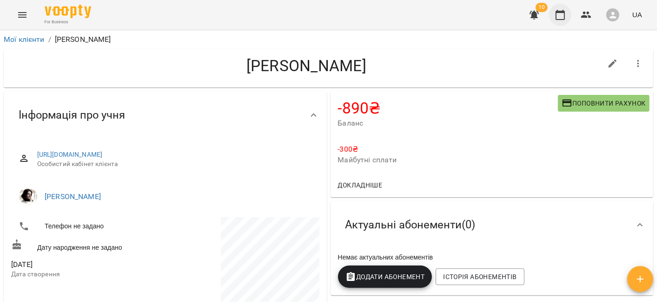
click at [561, 16] on icon "button" at bounding box center [559, 14] width 11 height 11
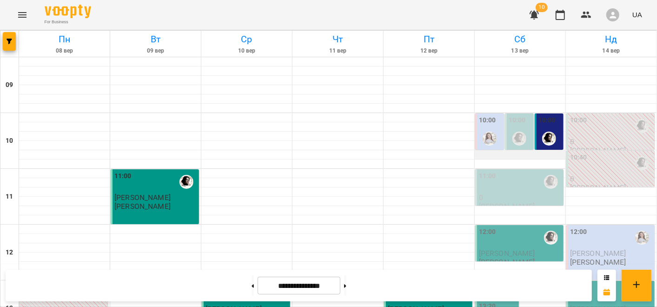
scroll to position [41, 0]
click at [523, 193] on p "0" at bounding box center [520, 197] width 83 height 8
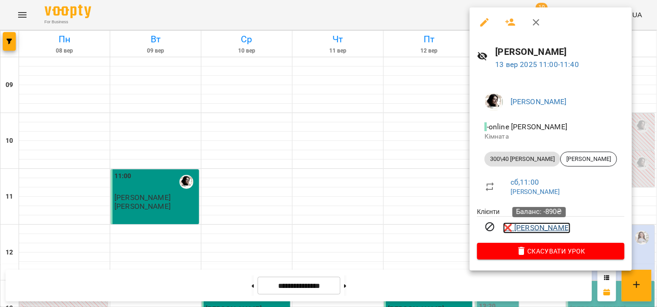
click at [535, 228] on link "❌ [PERSON_NAME]" at bounding box center [536, 227] width 67 height 11
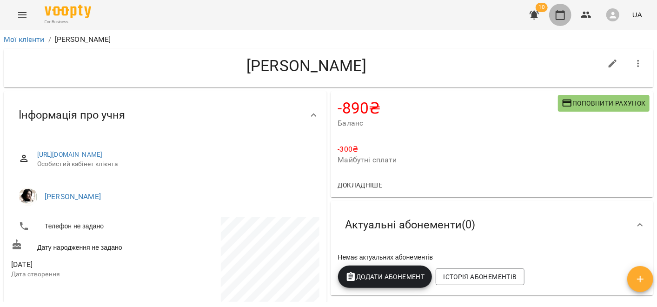
click at [567, 20] on button "button" at bounding box center [560, 15] width 22 height 22
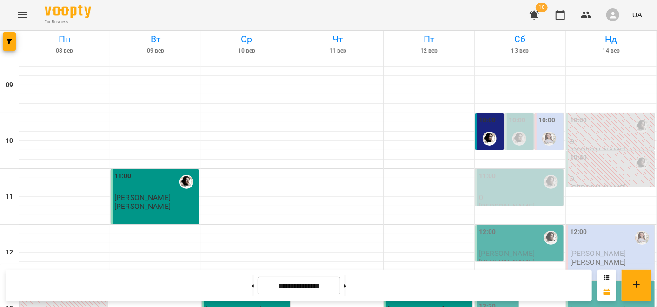
click at [515, 185] on div "11:00" at bounding box center [520, 181] width 83 height 21
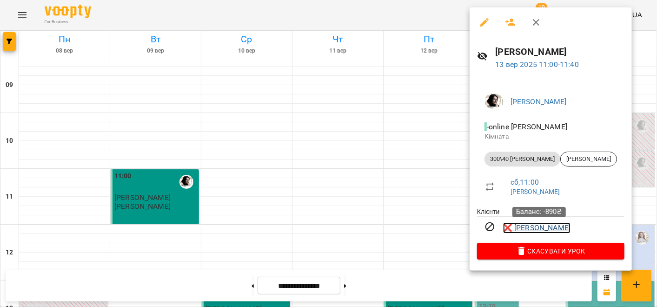
click at [530, 231] on link "❌ [PERSON_NAME]" at bounding box center [536, 227] width 67 height 11
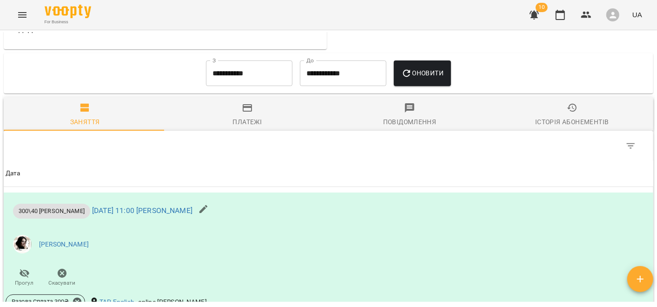
scroll to position [567, 0]
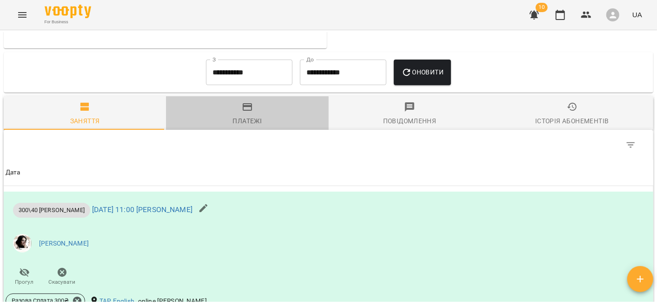
click at [250, 126] on div "Платежі" at bounding box center [247, 120] width 29 height 11
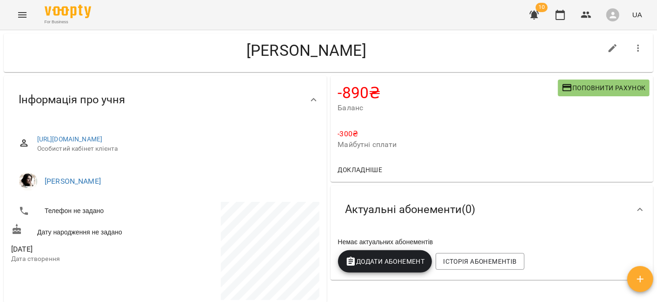
scroll to position [0, 0]
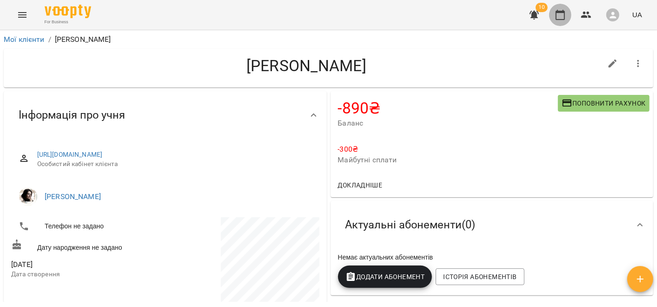
click at [566, 14] on icon "button" at bounding box center [559, 14] width 11 height 11
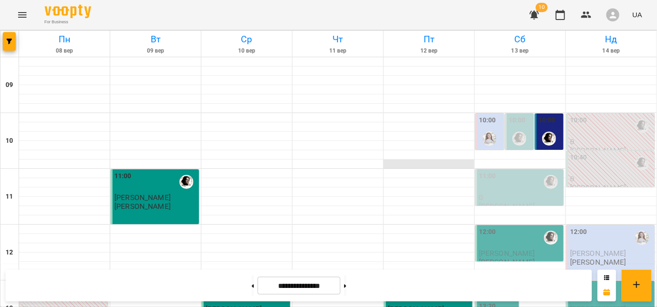
scroll to position [222, 0]
click at [422, 283] on div "13:00" at bounding box center [429, 293] width 83 height 21
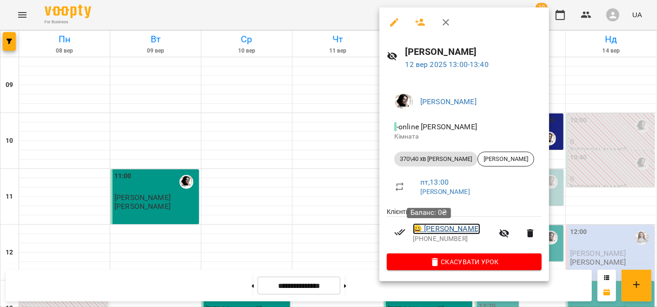
click at [434, 233] on link "😀 Ірина" at bounding box center [446, 228] width 67 height 11
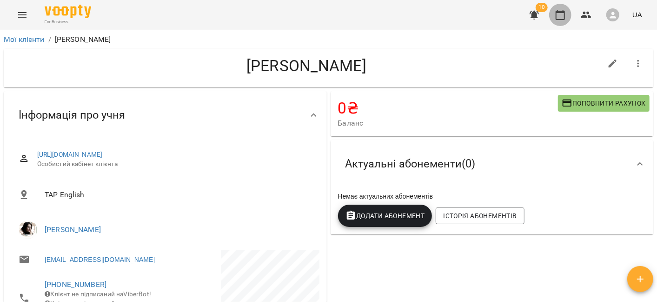
click at [560, 21] on button "button" at bounding box center [560, 15] width 22 height 22
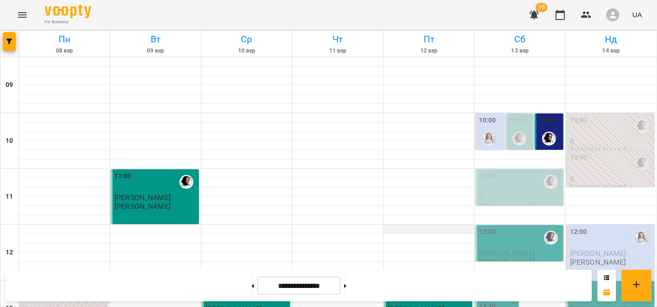
scroll to position [136, 0]
click at [409, 283] on div "13:00" at bounding box center [429, 293] width 83 height 21
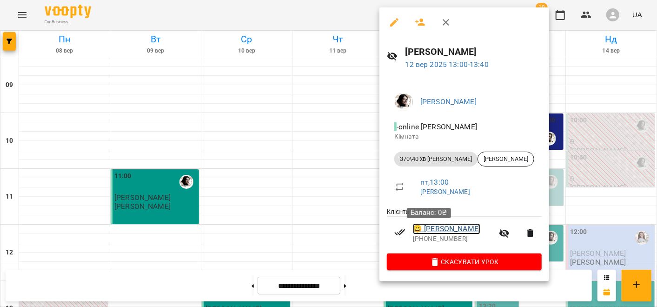
click at [435, 229] on link "😀 Ірина" at bounding box center [446, 228] width 67 height 11
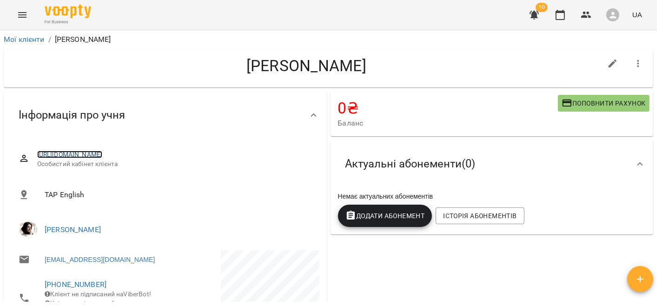
click at [103, 153] on link "https://www.voopty.com.ua/client/65652708ddaf11bb98bf8575/67409d8704798607c02ca…" at bounding box center [70, 154] width 66 height 7
click at [560, 14] on icon "button" at bounding box center [559, 14] width 11 height 11
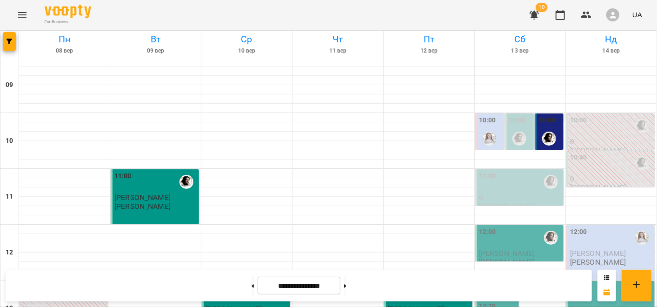
scroll to position [84, 0]
click at [521, 193] on p "0" at bounding box center [520, 197] width 83 height 8
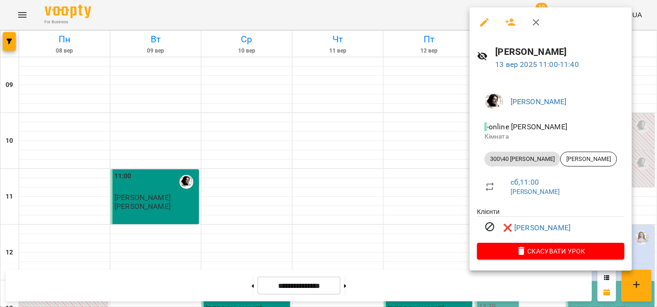
click at [386, 132] on div at bounding box center [328, 153] width 657 height 307
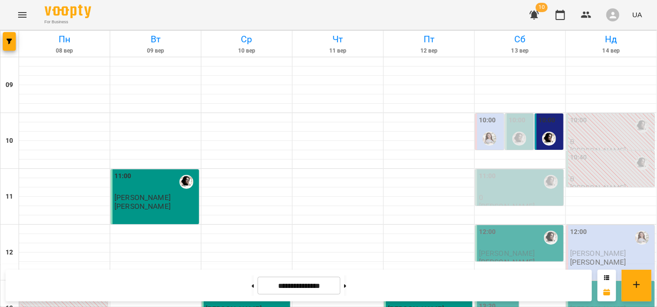
scroll to position [204, 0]
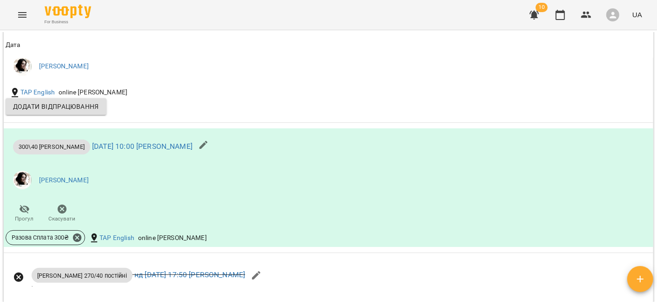
scroll to position [637, 0]
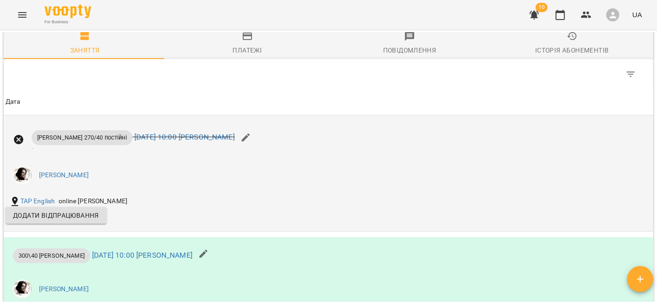
click at [79, 224] on button "Додати відпрацювання" at bounding box center [56, 215] width 101 height 17
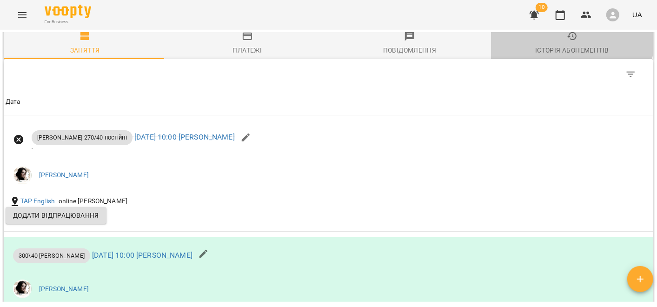
click at [558, 41] on span "Історія абонементів" at bounding box center [571, 43] width 151 height 25
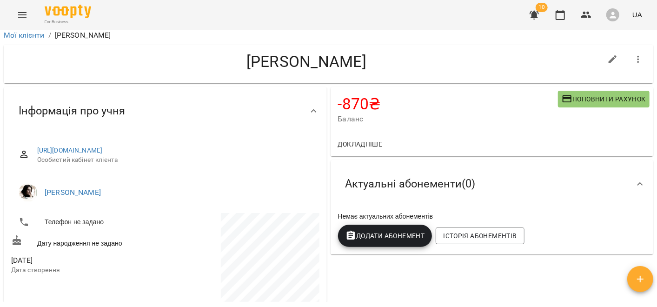
scroll to position [0, 0]
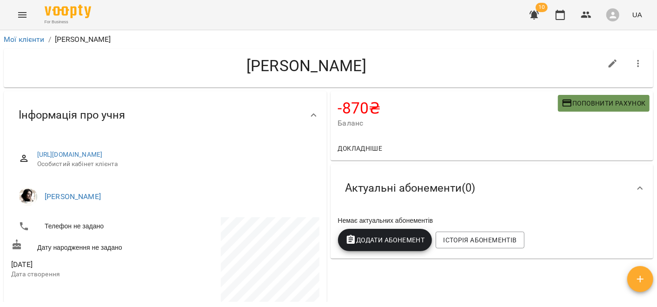
click at [609, 105] on span "Поповнити рахунок" at bounding box center [603, 103] width 84 height 11
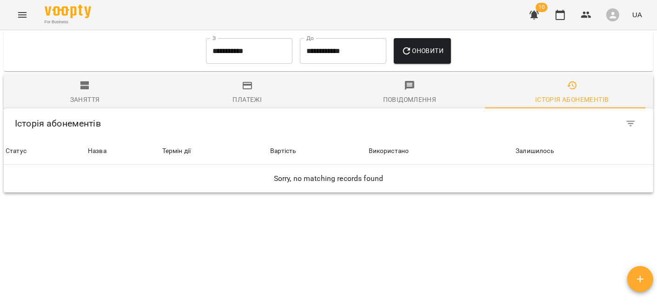
scroll to position [600, 0]
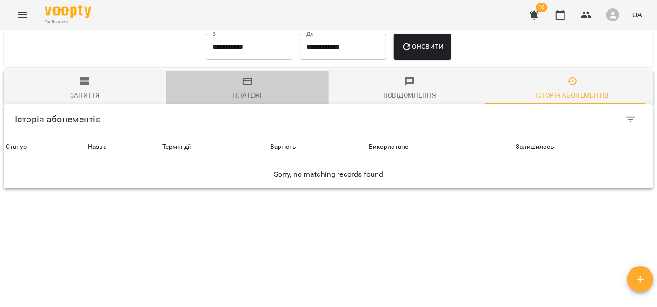
click at [257, 92] on div "Платежі" at bounding box center [247, 95] width 29 height 11
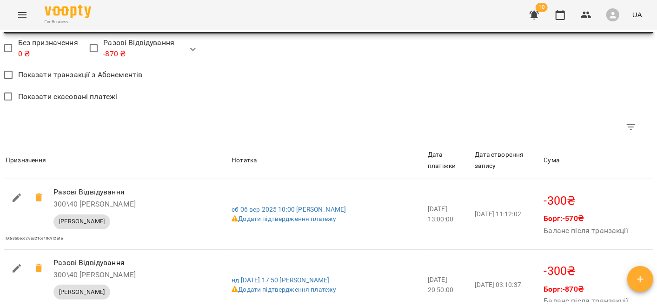
scroll to position [685, 0]
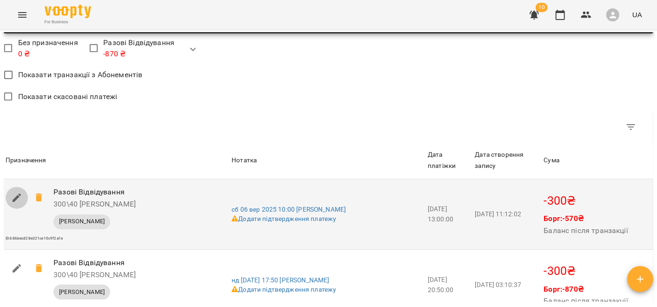
click at [18, 203] on icon "button" at bounding box center [16, 197] width 11 height 11
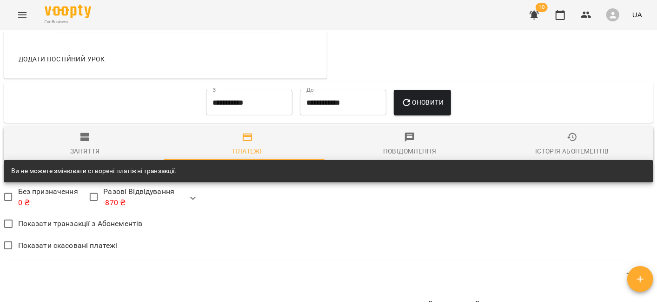
scroll to position [825, 0]
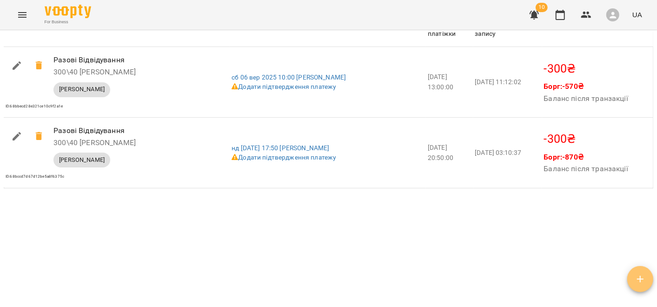
click at [644, 280] on icon "button" at bounding box center [639, 278] width 11 height 11
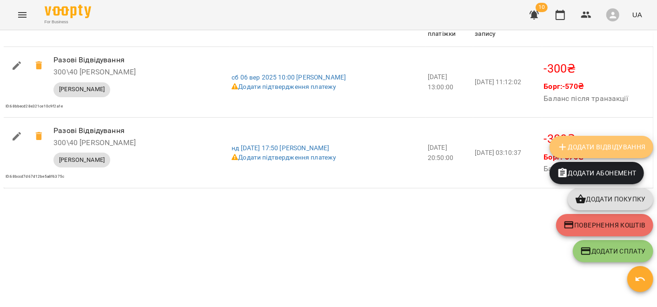
click at [635, 150] on span "Додати Відвідування" at bounding box center [601, 146] width 89 height 11
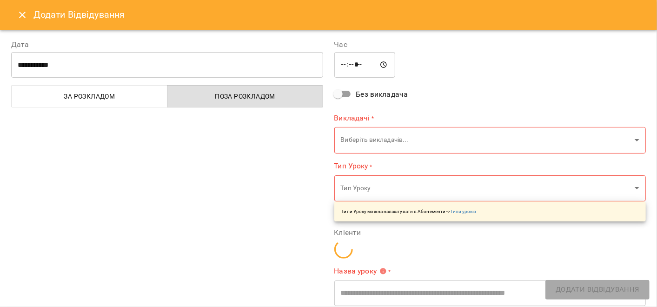
type input "**********"
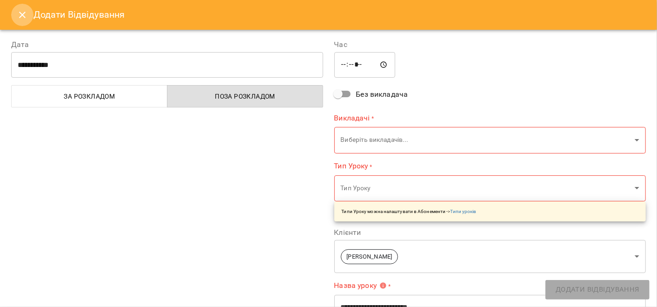
click at [19, 17] on icon "Close" at bounding box center [22, 14] width 11 height 11
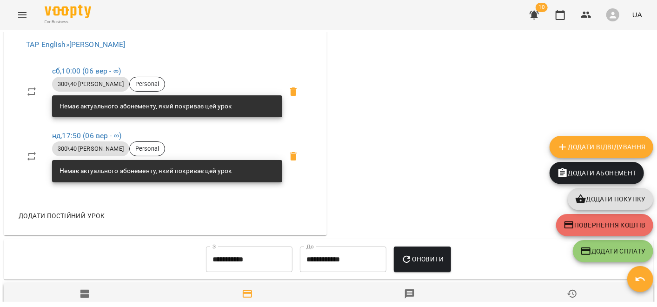
scroll to position [308, 0]
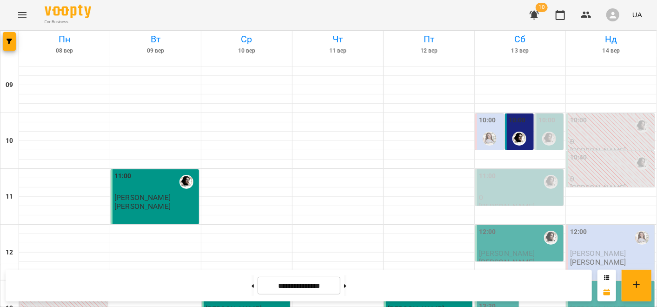
click at [521, 141] on div at bounding box center [518, 138] width 21 height 21
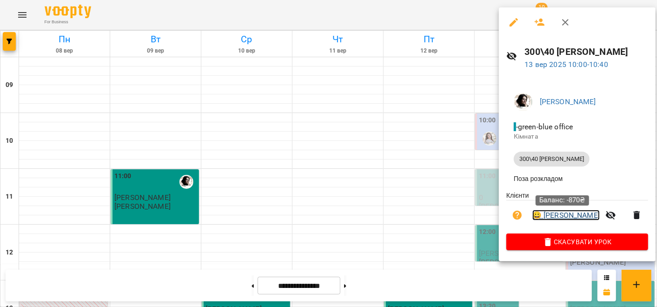
click at [556, 218] on link "😀 [PERSON_NAME]" at bounding box center [565, 215] width 67 height 11
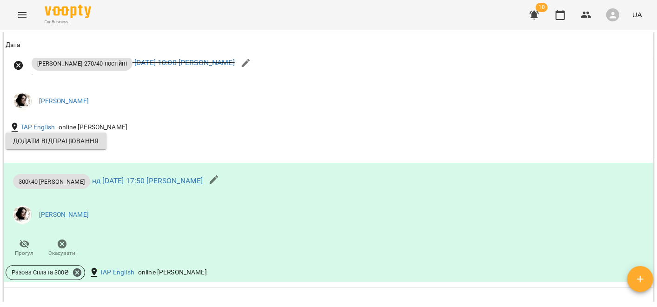
scroll to position [844, 0]
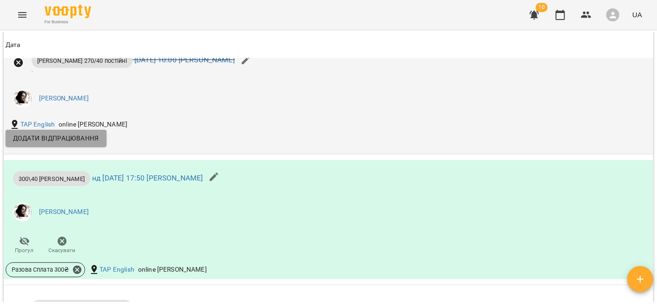
click at [33, 144] on span "Додати відпрацювання" at bounding box center [56, 137] width 86 height 11
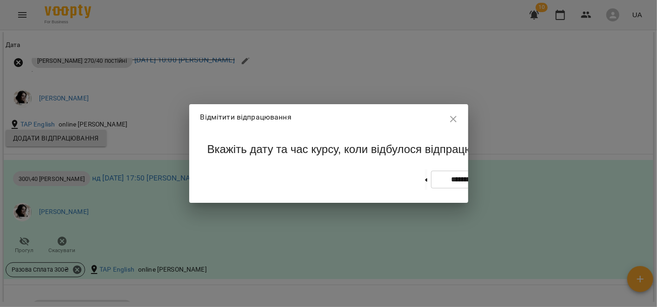
click at [415, 195] on div "**********" at bounding box center [471, 180] width 113 height 32
click at [431, 189] on input "**********" at bounding box center [472, 180] width 83 height 18
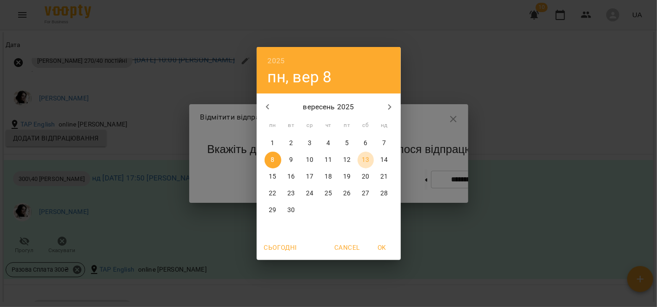
click at [367, 158] on p "13" at bounding box center [365, 159] width 7 height 9
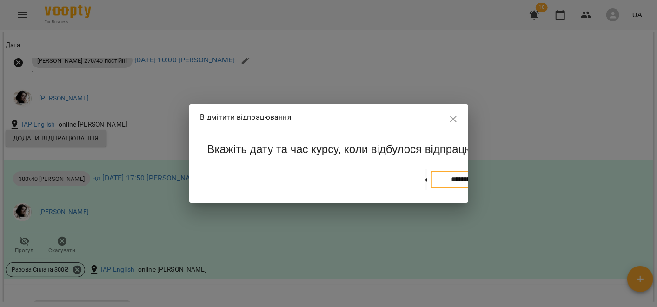
click at [431, 178] on input "**********" at bounding box center [472, 180] width 83 height 18
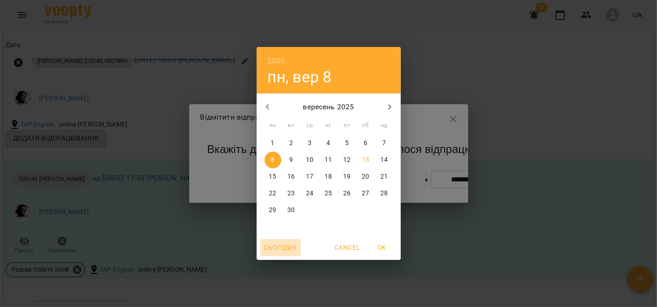
click at [277, 245] on span "Сьогодні" at bounding box center [280, 247] width 33 height 11
click at [376, 244] on span "OK" at bounding box center [382, 247] width 22 height 11
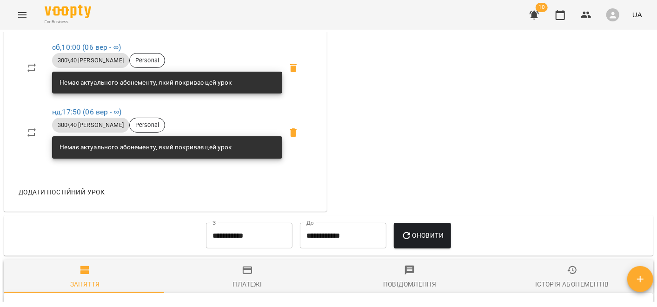
scroll to position [255, 0]
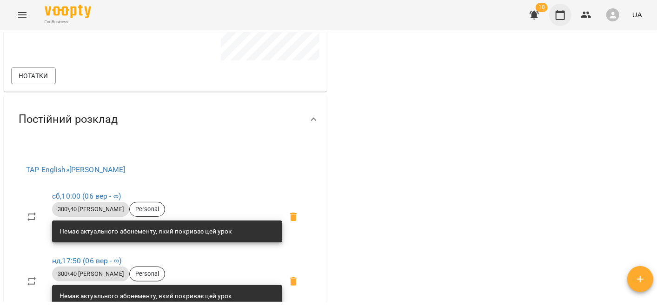
click at [560, 17] on icon "button" at bounding box center [559, 14] width 11 height 11
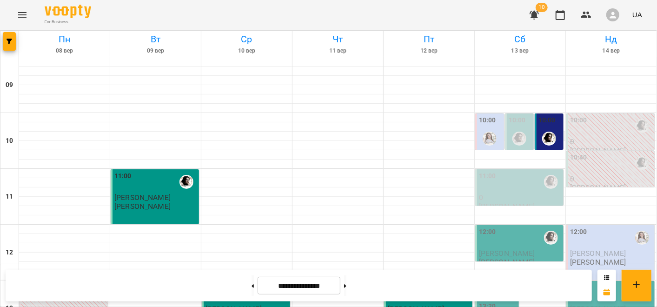
scroll to position [34, 0]
click at [495, 150] on div at bounding box center [520, 154] width 91 height 9
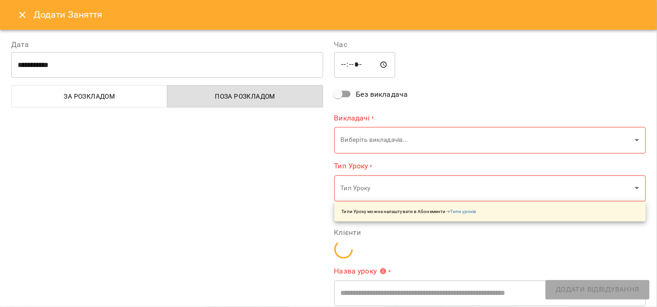
type input "**********"
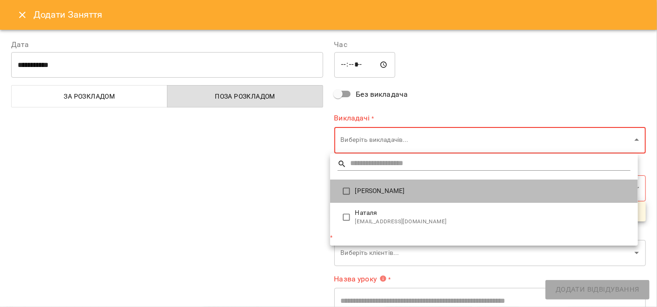
click at [364, 192] on span "[PERSON_NAME]" at bounding box center [492, 190] width 275 height 9
type input "**********"
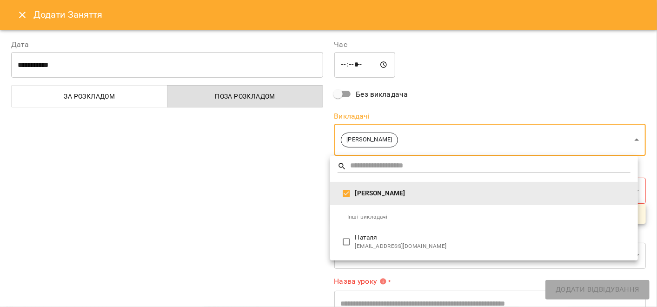
click at [300, 215] on div at bounding box center [328, 153] width 657 height 307
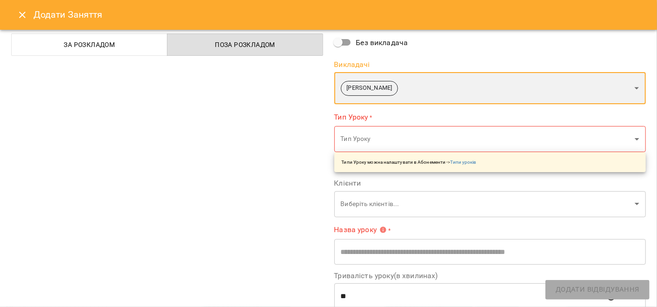
scroll to position [61, 0]
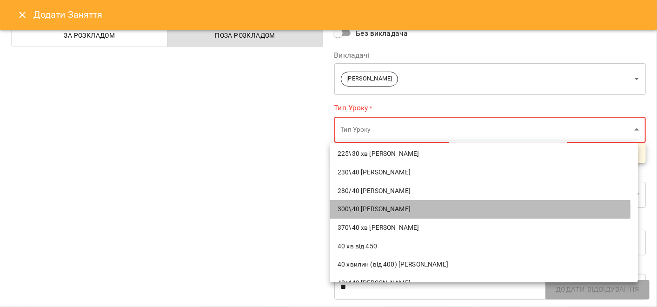
click at [370, 209] on span "300\40 [PERSON_NAME]" at bounding box center [483, 208] width 293 height 9
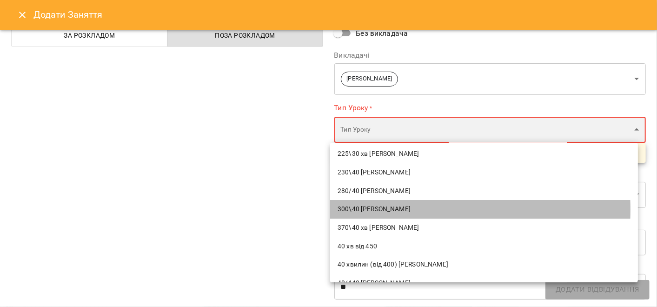
type input "**********"
type input "**"
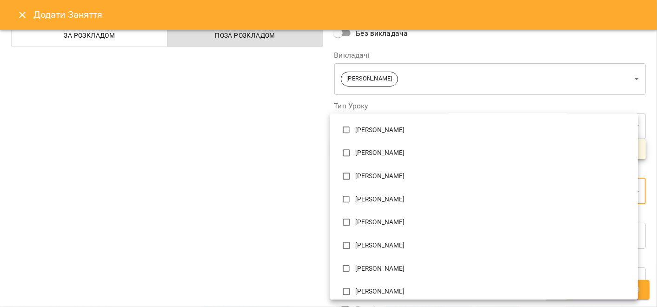
scroll to position [492, 0]
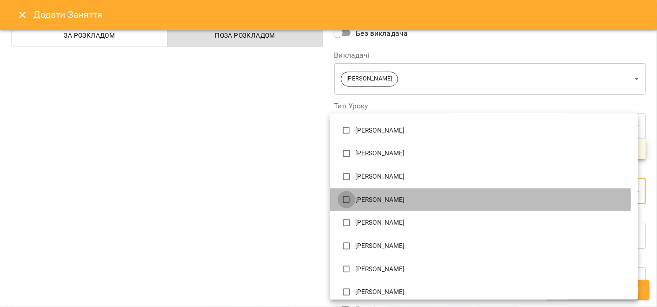
type input "**********"
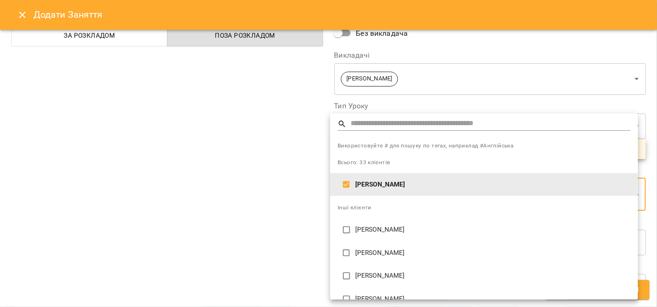
scroll to position [0, 0]
click at [317, 228] on div at bounding box center [328, 153] width 657 height 307
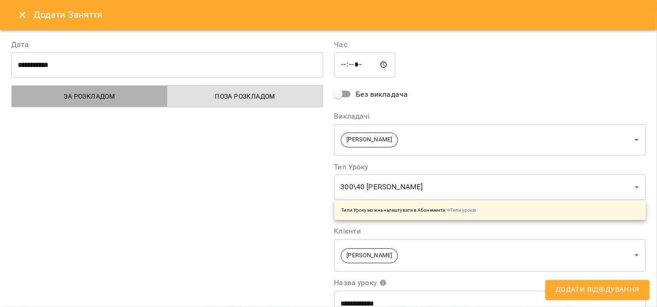
click at [145, 91] on span "За розкладом" at bounding box center [89, 96] width 145 height 11
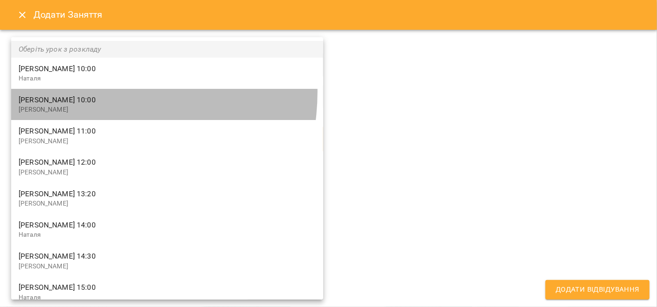
click at [86, 92] on li "Teacher Alina 10:00 Аліна" at bounding box center [167, 104] width 312 height 31
type input "**********"
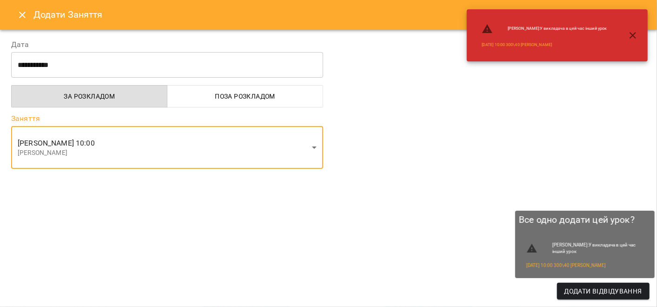
click at [589, 294] on span "Додати Відвідування" at bounding box center [603, 290] width 78 height 11
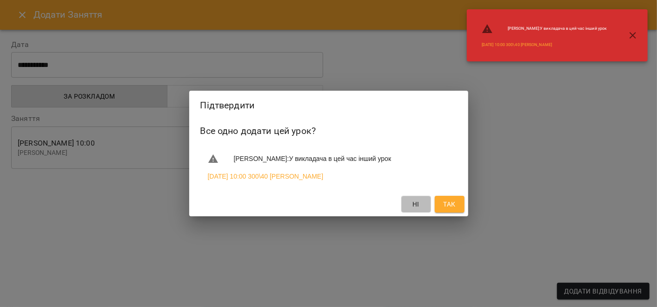
click at [420, 205] on span "Ні" at bounding box center [416, 203] width 15 height 11
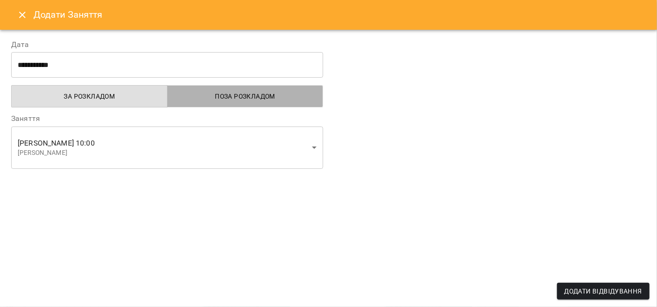
click at [227, 102] on span "Поза розкладом" at bounding box center [245, 96] width 145 height 11
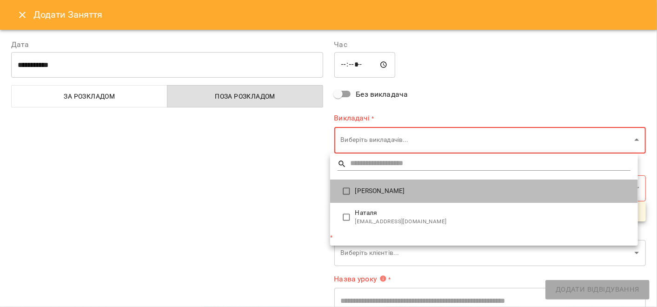
click at [357, 191] on span "[PERSON_NAME]" at bounding box center [492, 190] width 275 height 9
type input "**********"
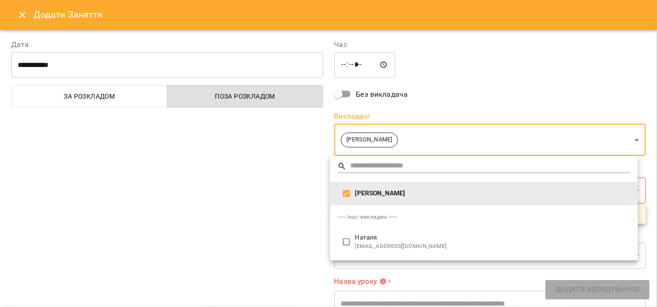
click at [283, 173] on div at bounding box center [328, 153] width 657 height 307
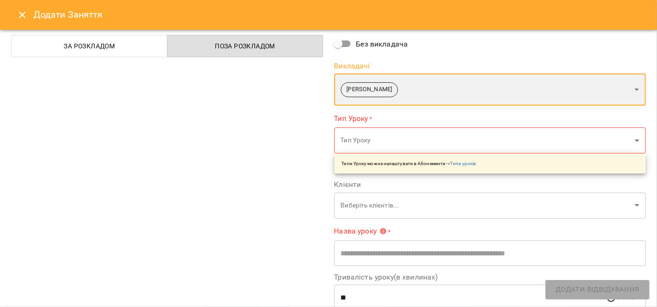
scroll to position [50, 0]
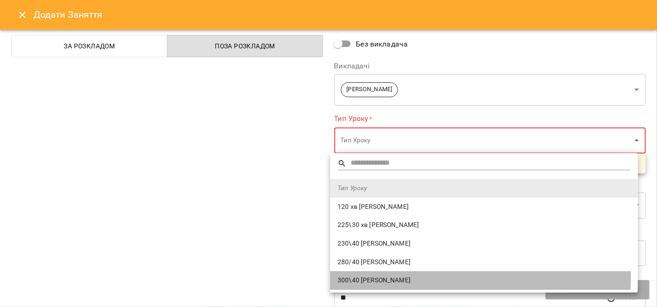
click at [357, 276] on span "300\40 [PERSON_NAME]" at bounding box center [483, 280] width 293 height 9
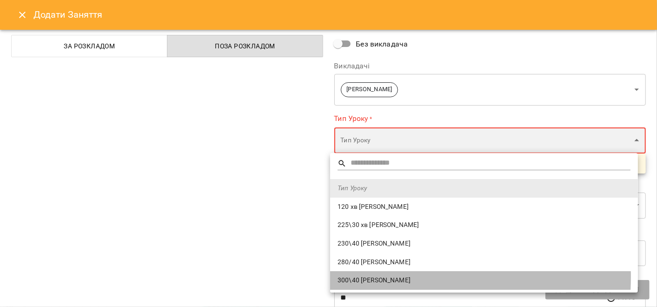
type input "**********"
type input "**"
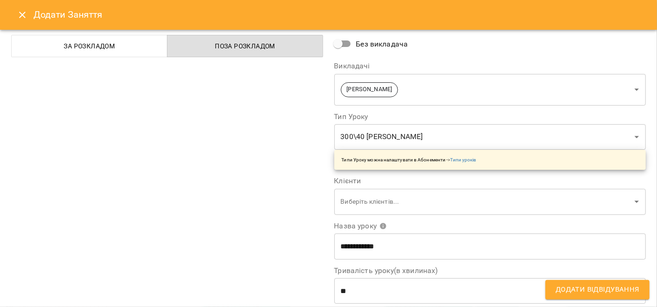
click at [297, 235] on div "**********" at bounding box center [167, 187] width 323 height 418
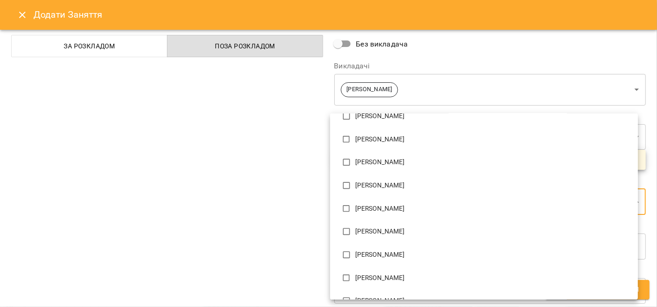
scroll to position [484, 0]
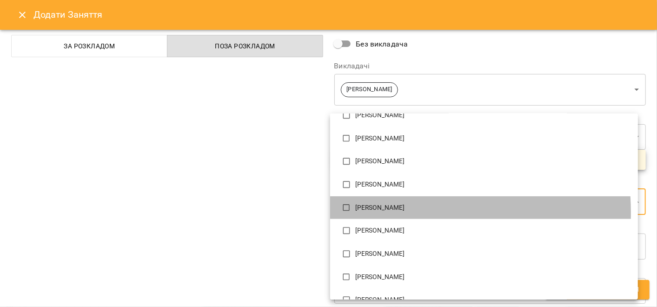
click at [355, 212] on li "[PERSON_NAME]" at bounding box center [484, 207] width 308 height 23
type input "**********"
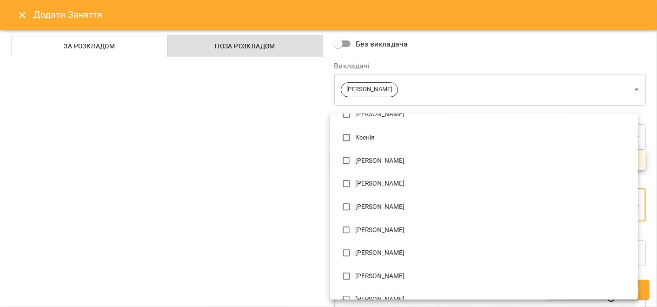
scroll to position [0, 0]
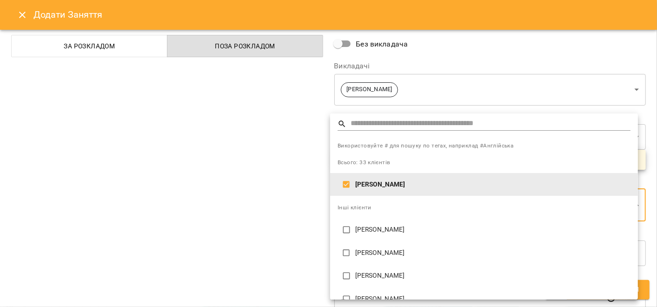
click at [314, 246] on div at bounding box center [328, 153] width 657 height 307
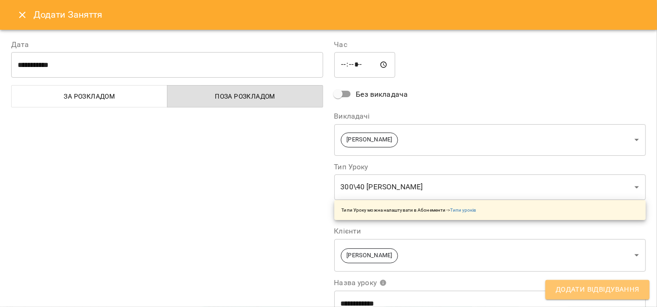
click at [569, 291] on span "Додати Відвідування" at bounding box center [597, 289] width 84 height 12
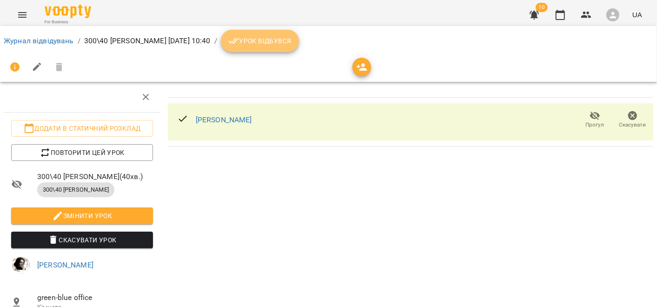
click at [255, 44] on span "Урок відбувся" at bounding box center [259, 40] width 63 height 11
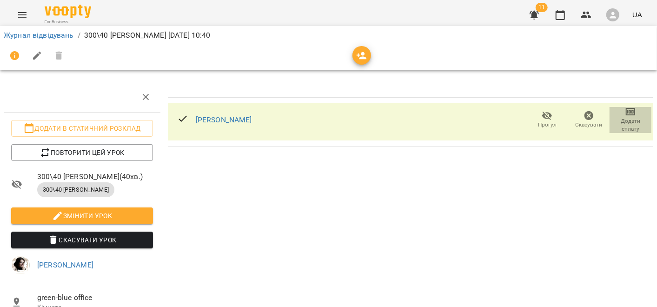
click at [621, 122] on span "Додати сплату" at bounding box center [630, 125] width 31 height 16
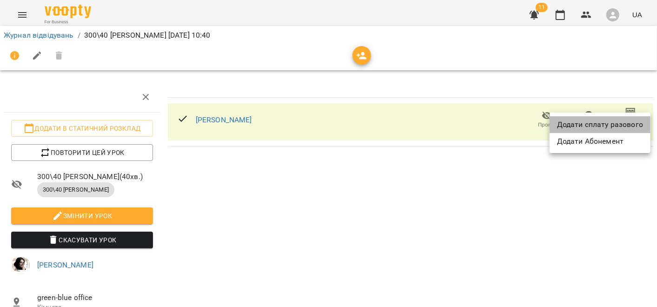
click at [633, 127] on li "Додати сплату разового" at bounding box center [599, 124] width 101 height 17
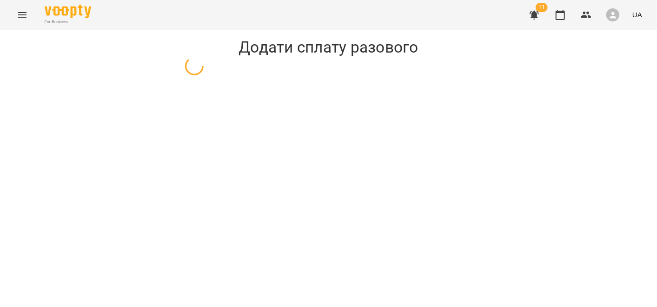
select select "**********"
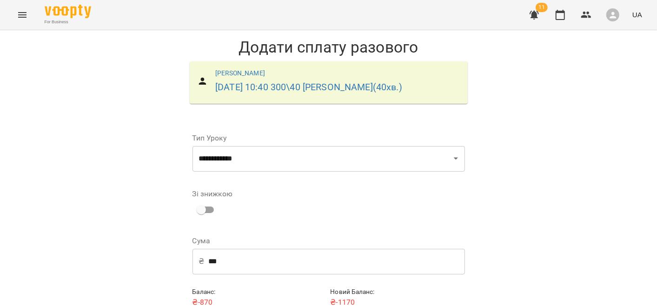
scroll to position [39, 0]
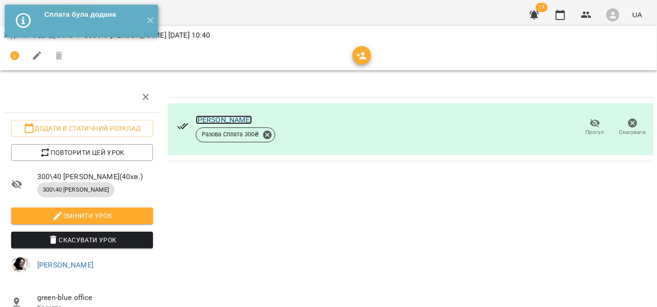
click at [220, 122] on link "[PERSON_NAME]" at bounding box center [224, 119] width 56 height 9
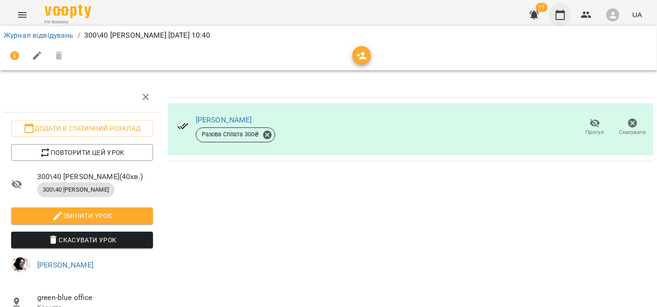
click at [563, 18] on icon "button" at bounding box center [559, 14] width 11 height 11
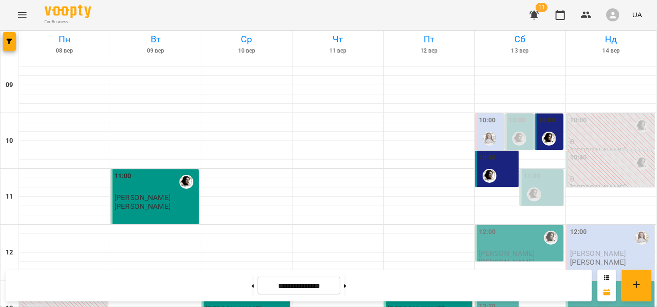
click at [540, 190] on div "11:00" at bounding box center [542, 188] width 38 height 34
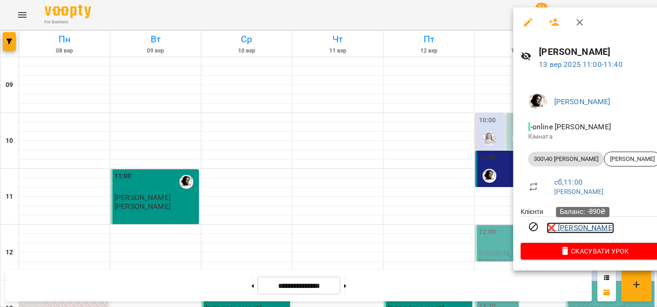
click at [579, 228] on link "❌ [PERSON_NAME]" at bounding box center [580, 227] width 67 height 11
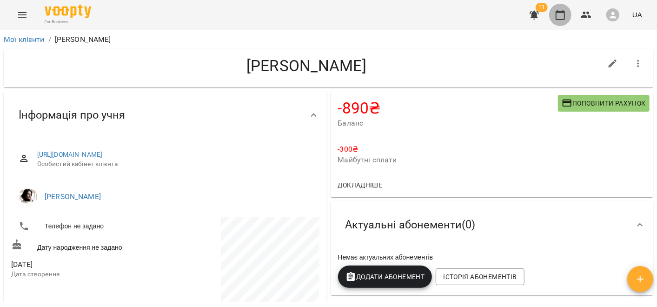
click at [562, 12] on icon "button" at bounding box center [559, 15] width 9 height 10
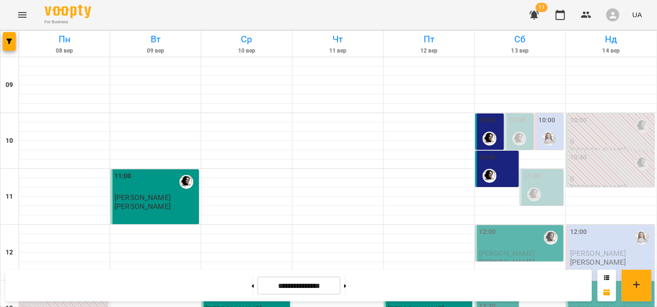
click at [539, 196] on div "11:00" at bounding box center [542, 188] width 38 height 34
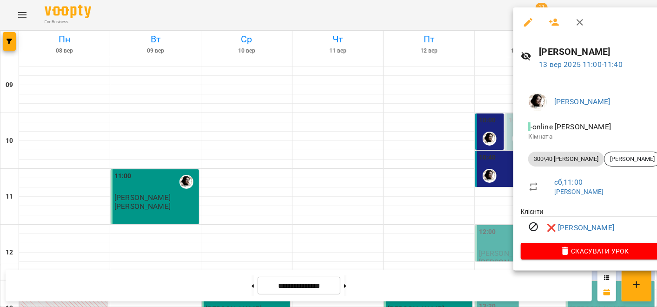
click at [422, 167] on div at bounding box center [328, 153] width 657 height 307
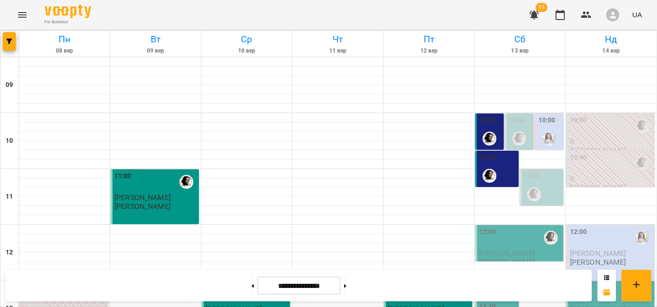
click at [511, 128] on div at bounding box center [518, 138] width 21 height 21
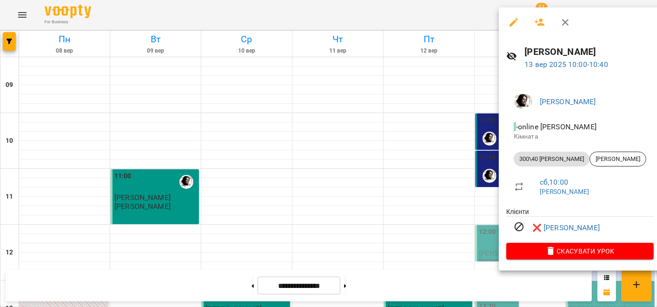
click at [390, 178] on div at bounding box center [328, 153] width 657 height 307
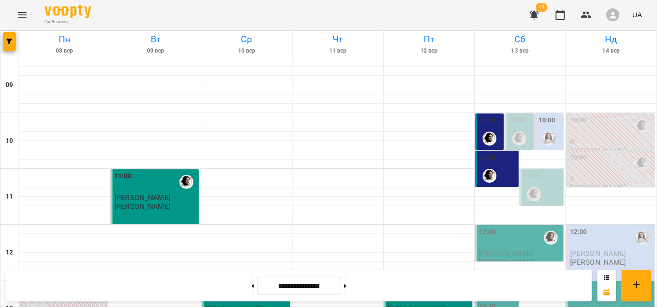
click at [534, 181] on div "11:00" at bounding box center [542, 188] width 38 height 34
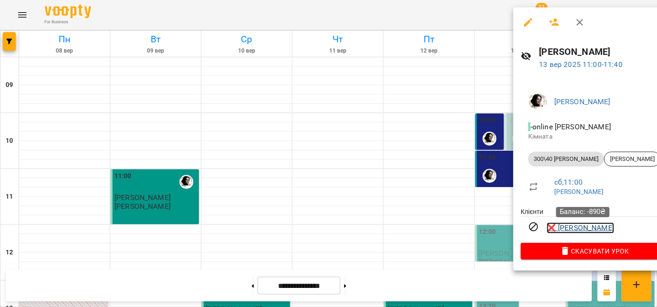
click at [575, 230] on link "❌ [PERSON_NAME]" at bounding box center [580, 227] width 67 height 11
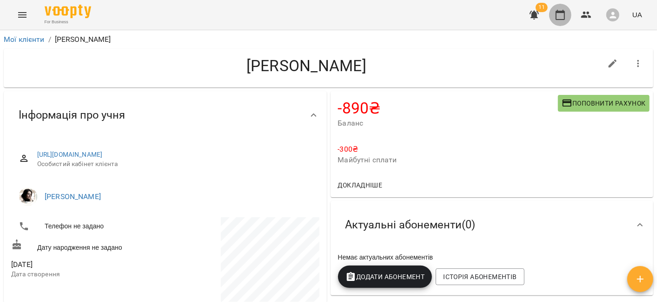
click at [558, 16] on icon "button" at bounding box center [559, 14] width 11 height 11
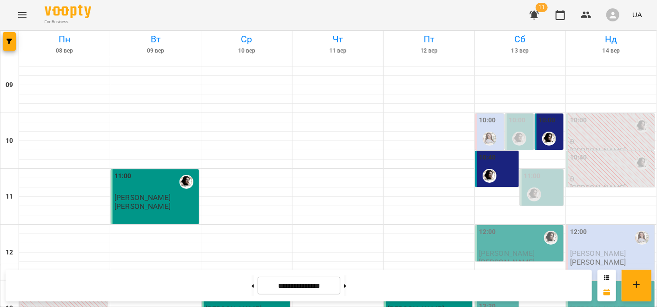
click at [537, 185] on div at bounding box center [533, 194] width 21 height 21
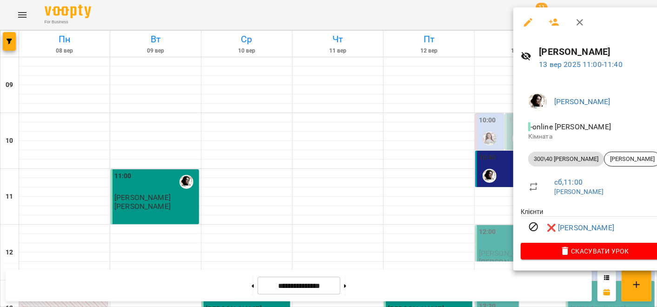
click at [418, 170] on div at bounding box center [328, 153] width 657 height 307
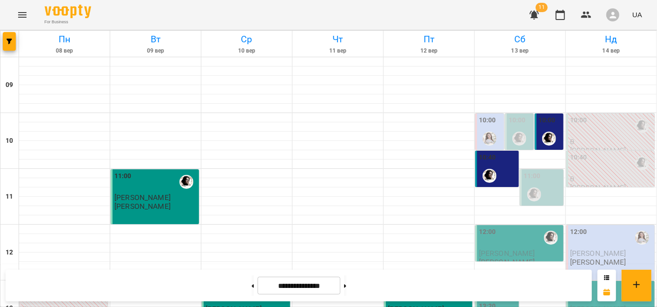
click at [479, 119] on label "10:00" at bounding box center [487, 120] width 17 height 10
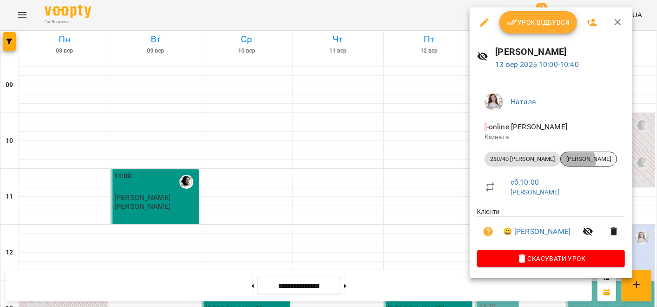
click at [560, 161] on span "[PERSON_NAME]" at bounding box center [588, 159] width 56 height 8
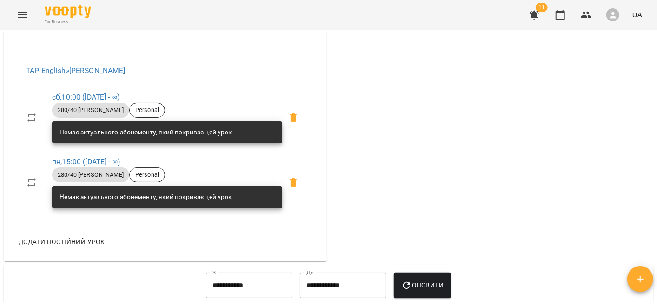
scroll to position [355, 0]
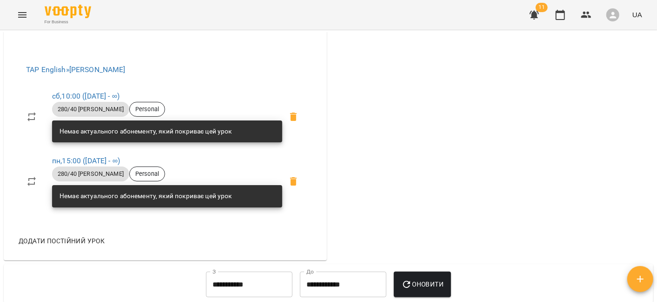
click at [21, 12] on icon "Menu" at bounding box center [22, 15] width 8 height 6
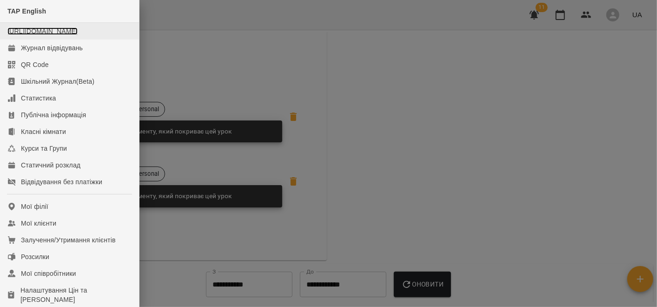
click at [39, 32] on link "https://www.voopty.com.ua/studio/65652709ddaf11bb98bf8577" at bounding box center [42, 30] width 70 height 7
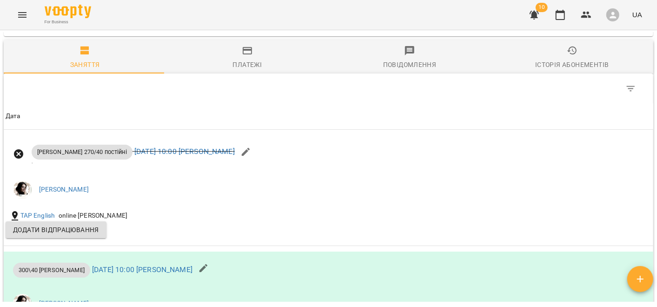
scroll to position [624, 0]
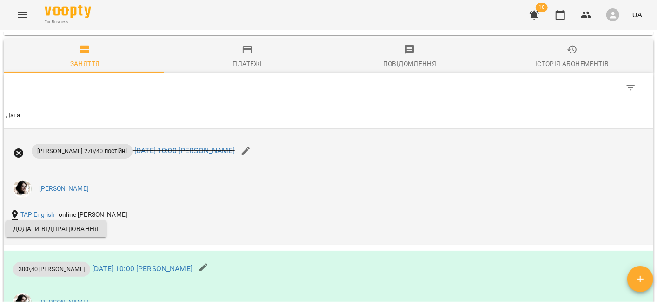
click at [20, 158] on icon at bounding box center [18, 152] width 11 height 11
click at [19, 158] on icon at bounding box center [18, 152] width 9 height 9
click at [196, 155] on link "сб 06 вер 2025 10:00 Teacher Alina" at bounding box center [184, 150] width 100 height 9
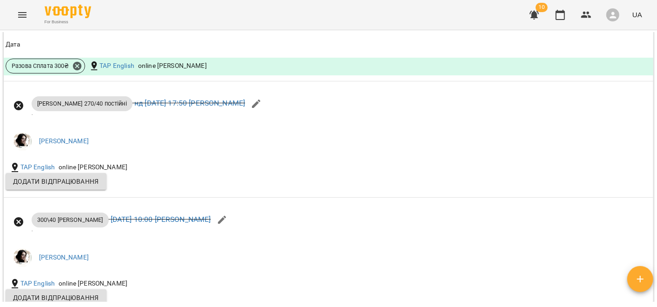
scroll to position [1072, 0]
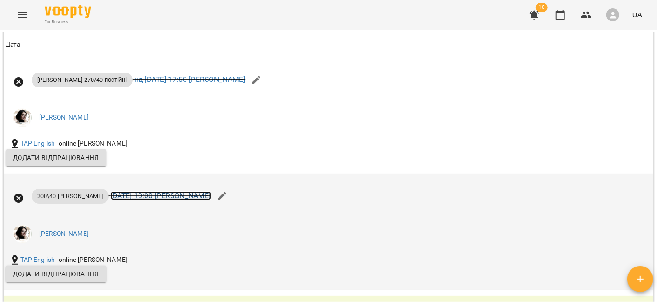
click at [134, 200] on link "сб 13 вер 2025 10:00 Teacher Alina" at bounding box center [161, 195] width 100 height 9
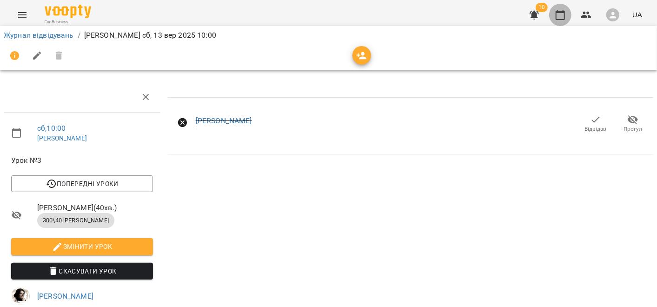
click at [567, 14] on button "button" at bounding box center [560, 15] width 22 height 22
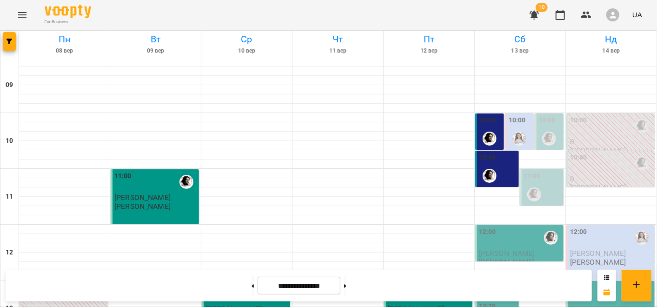
click at [539, 187] on div "11:00" at bounding box center [542, 188] width 38 height 34
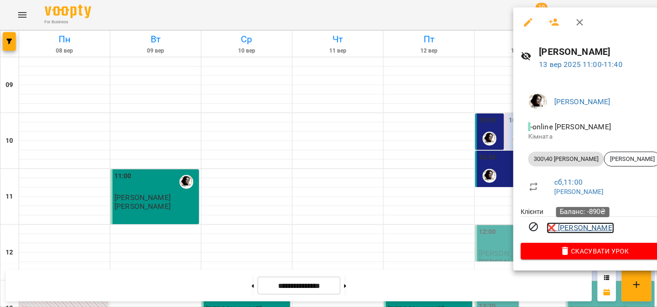
click at [569, 228] on link "❌ Лєра Мироненко" at bounding box center [580, 227] width 67 height 11
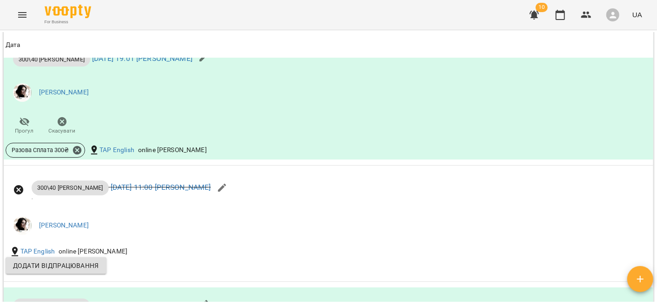
scroll to position [964, 0]
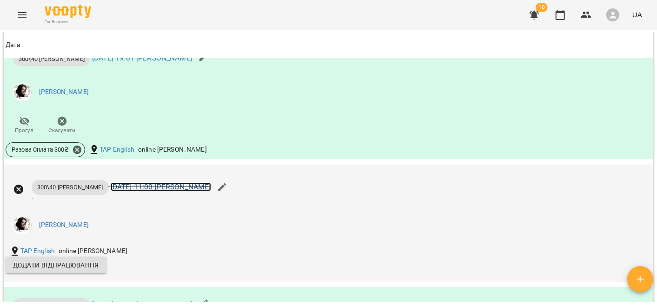
click at [150, 191] on link "сб 13 вер 2025 11:00 Teacher Alina" at bounding box center [161, 186] width 100 height 9
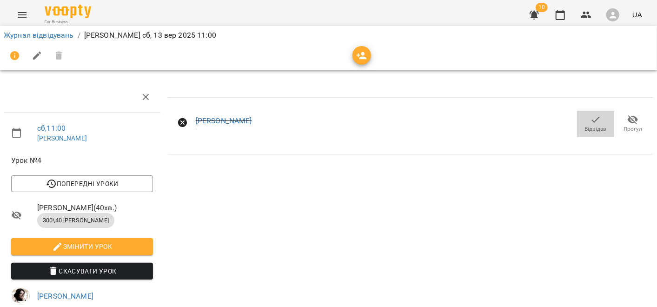
click at [594, 126] on span "Відвідав" at bounding box center [596, 129] width 22 height 8
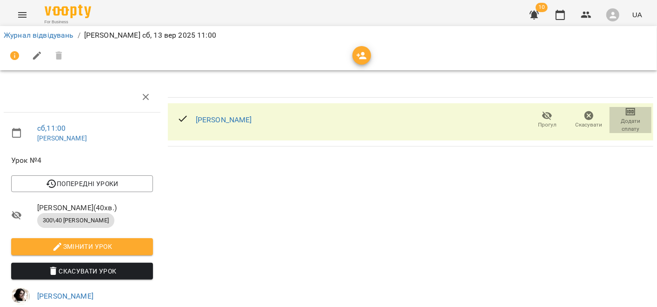
click at [620, 125] on span "Додати сплату" at bounding box center [630, 125] width 31 height 16
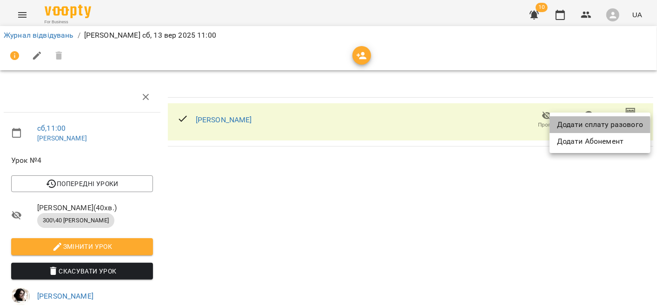
click at [597, 129] on li "Додати сплату разового" at bounding box center [599, 124] width 101 height 17
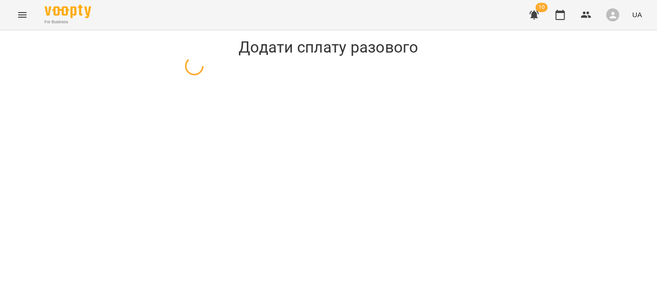
select select "**********"
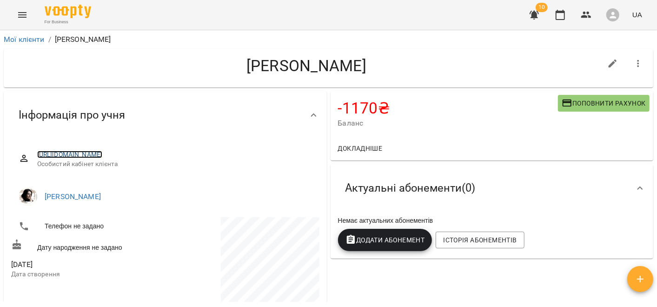
click at [103, 154] on link "[URL][DOMAIN_NAME]" at bounding box center [70, 154] width 66 height 7
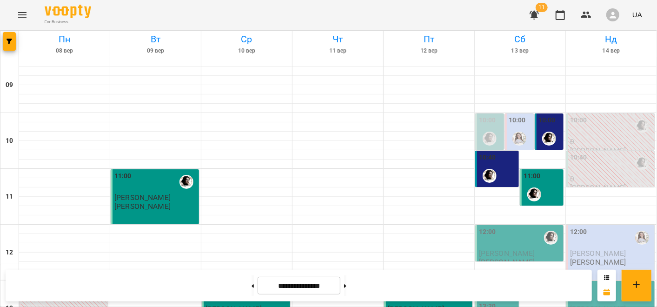
click at [518, 125] on div "10:00" at bounding box center [516, 121] width 17 height 13
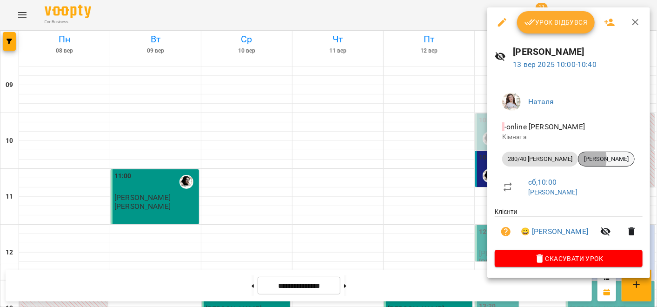
click at [578, 158] on span "[PERSON_NAME]" at bounding box center [606, 159] width 56 height 8
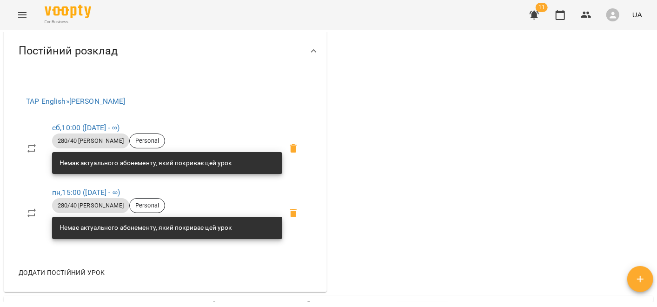
scroll to position [324, 0]
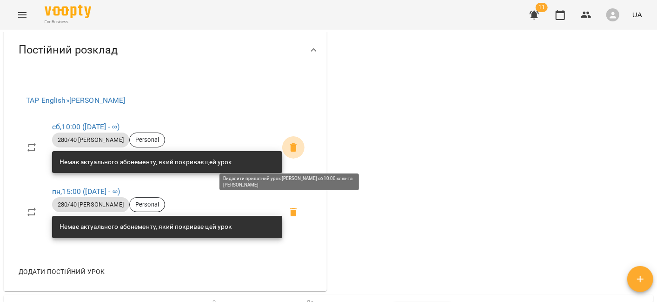
click at [290, 152] on icon at bounding box center [293, 147] width 7 height 8
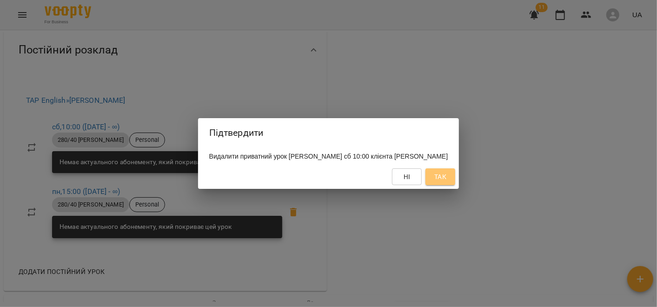
click at [434, 178] on span "Так" at bounding box center [440, 176] width 12 height 11
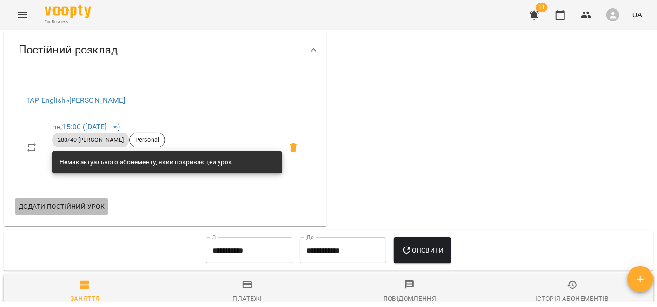
click at [71, 208] on button "Додати постійний урок" at bounding box center [61, 206] width 93 height 17
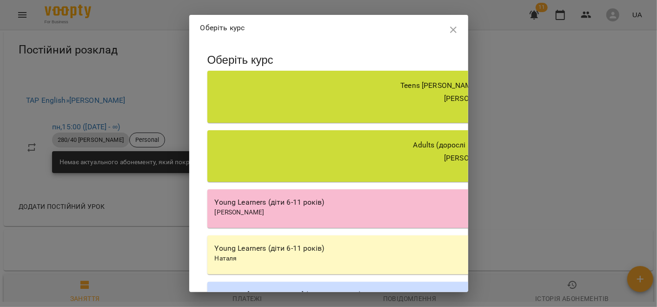
scroll to position [205, 0]
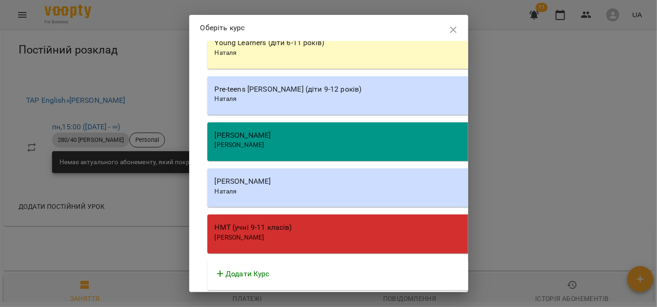
click at [329, 189] on div "Наталя" at bounding box center [472, 191] width 515 height 9
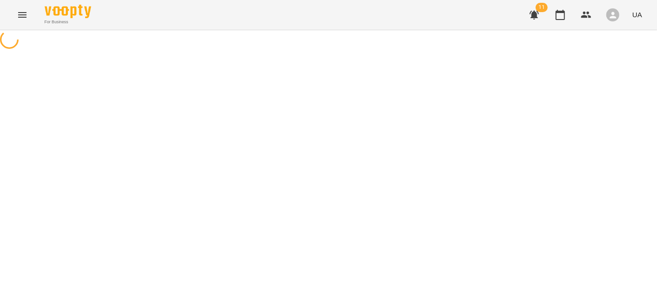
select select "********"
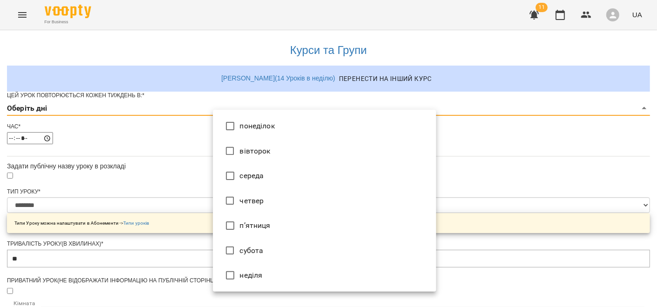
click at [249, 127] on body "**********" at bounding box center [328, 299] width 657 height 599
type input "*"
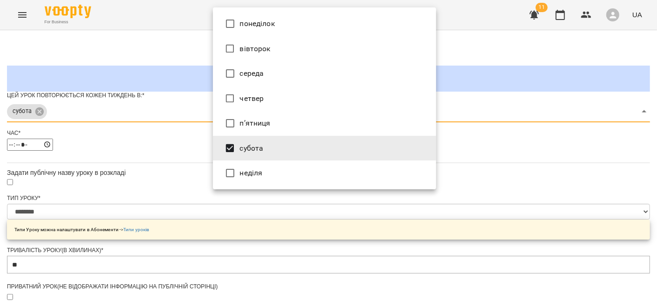
click at [165, 164] on div at bounding box center [328, 153] width 657 height 307
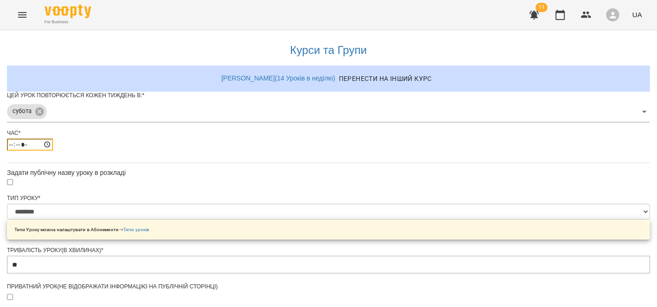
click at [53, 151] on input "*****" at bounding box center [30, 144] width 46 height 12
type input "*****"
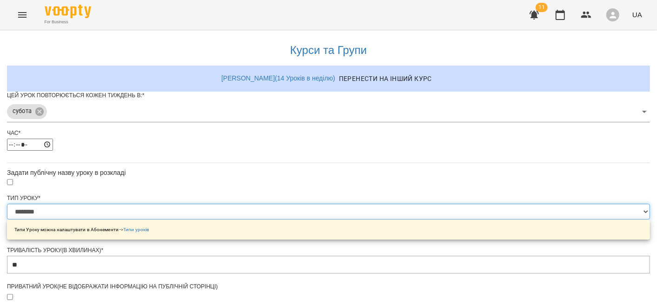
click at [240, 219] on select "**********" at bounding box center [328, 212] width 643 height 16
select select "**********"
click at [213, 219] on select "**********" at bounding box center [328, 212] width 643 height 16
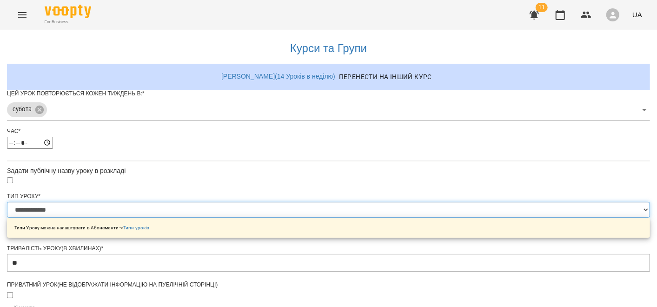
scroll to position [343, 0]
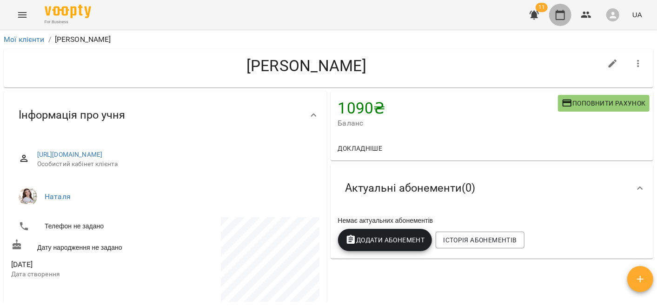
click at [561, 13] on icon "button" at bounding box center [559, 14] width 11 height 11
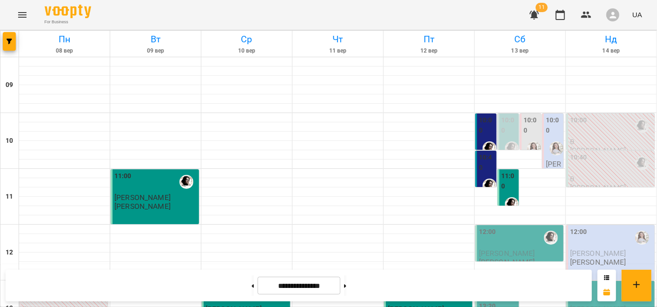
click at [546, 158] on div at bounding box center [556, 148] width 21 height 21
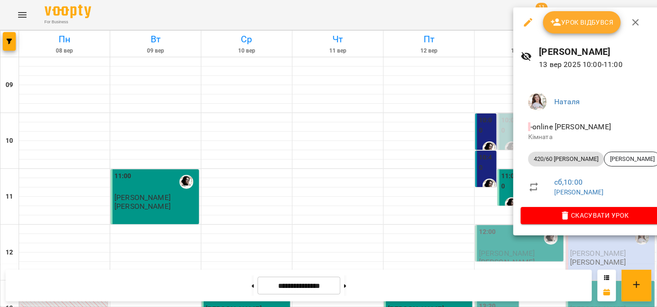
click at [599, 21] on span "Урок відбувся" at bounding box center [581, 22] width 63 height 11
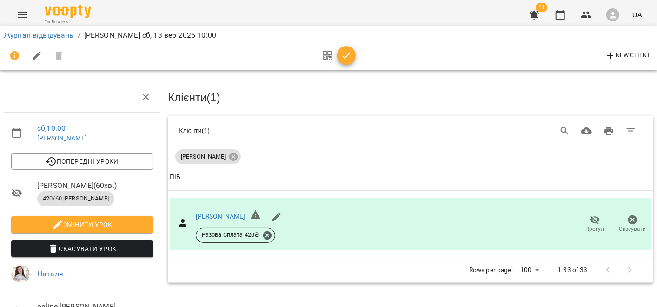
click at [349, 58] on icon "button" at bounding box center [346, 55] width 11 height 11
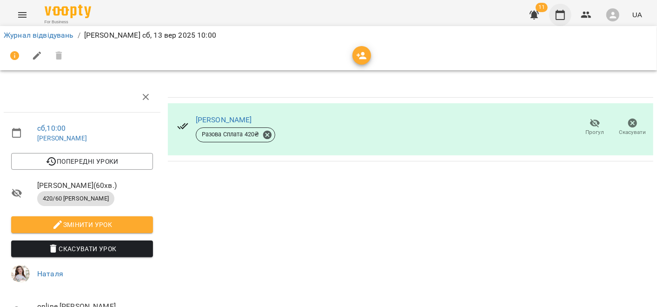
click at [561, 18] on icon "button" at bounding box center [559, 14] width 11 height 11
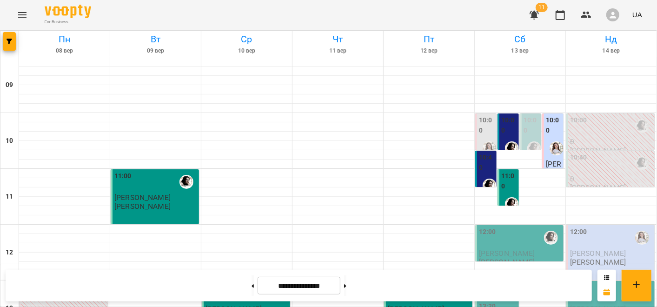
click at [523, 133] on label "10:00" at bounding box center [531, 125] width 16 height 20
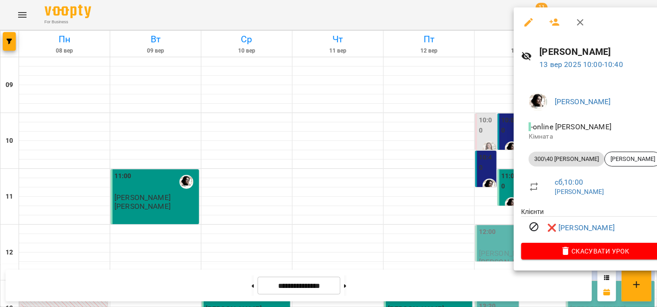
click at [406, 212] on div at bounding box center [328, 153] width 657 height 307
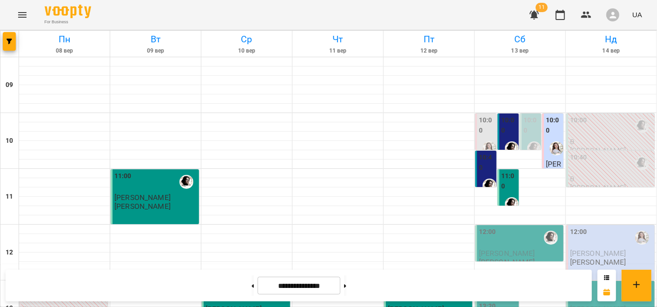
click at [479, 131] on label "10:00" at bounding box center [487, 125] width 16 height 20
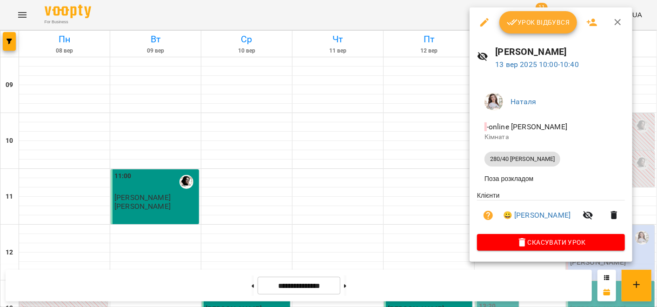
click at [579, 245] on span "Скасувати Урок" at bounding box center [550, 242] width 133 height 11
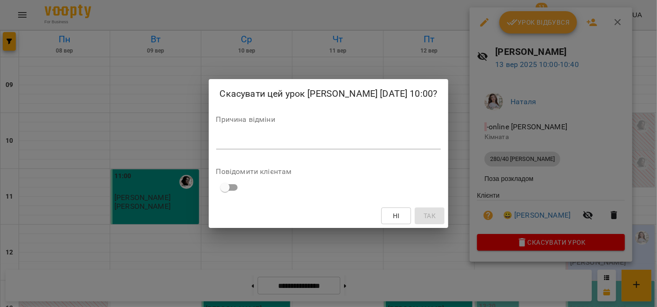
click at [365, 144] on textarea at bounding box center [328, 141] width 225 height 9
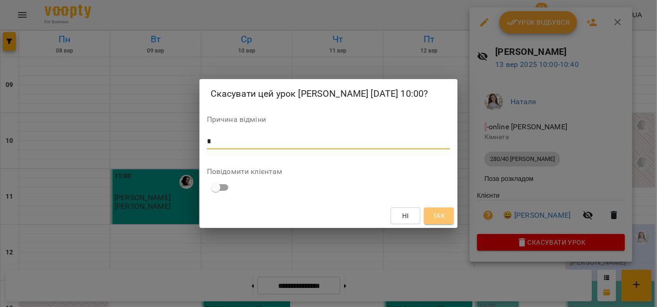
type textarea "*"
click at [440, 219] on span "Так" at bounding box center [439, 215] width 12 height 11
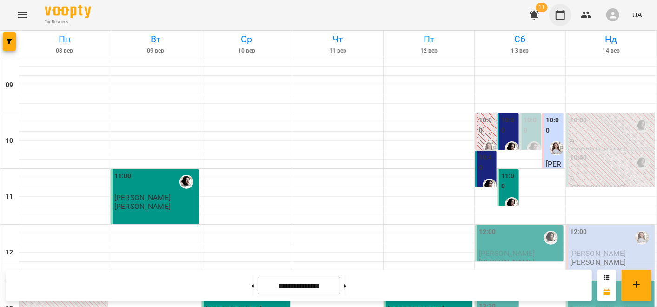
click at [561, 21] on button "button" at bounding box center [560, 15] width 22 height 22
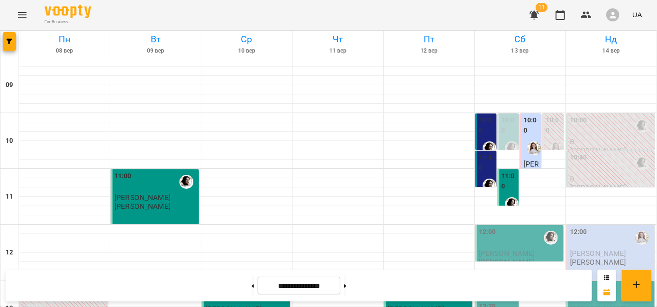
click at [523, 156] on div at bounding box center [533, 148] width 21 height 21
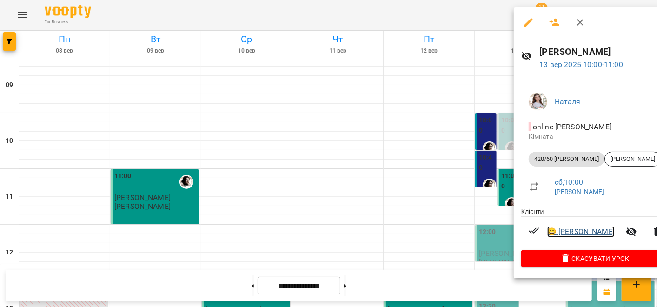
click at [574, 233] on link "😀 [PERSON_NAME]" at bounding box center [580, 231] width 67 height 11
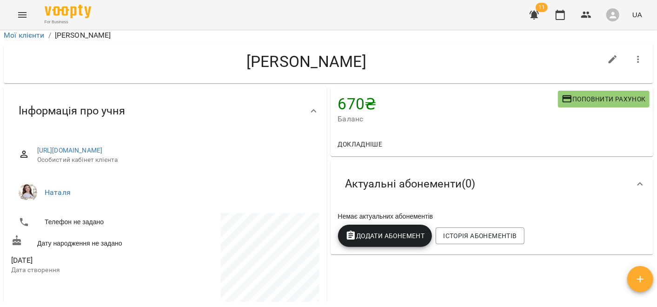
scroll to position [4, 0]
click at [560, 11] on icon "button" at bounding box center [559, 15] width 9 height 10
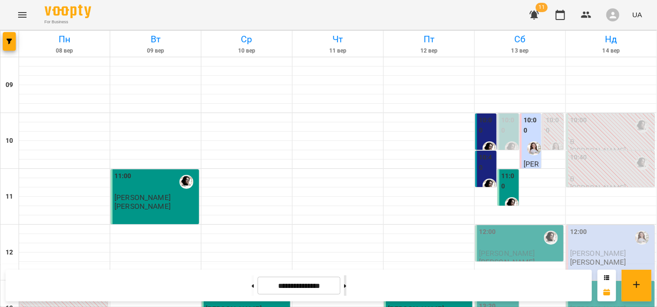
click at [346, 286] on button at bounding box center [345, 285] width 2 height 20
type input "**********"
